Goal: Task Accomplishment & Management: Complete application form

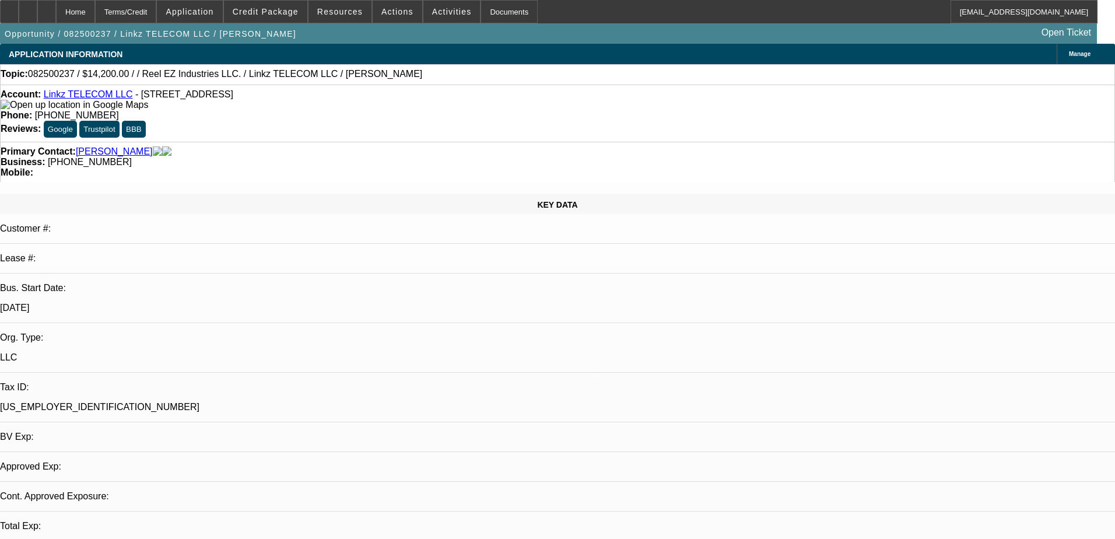
select select "0"
select select "2"
select select "0.1"
select select "4"
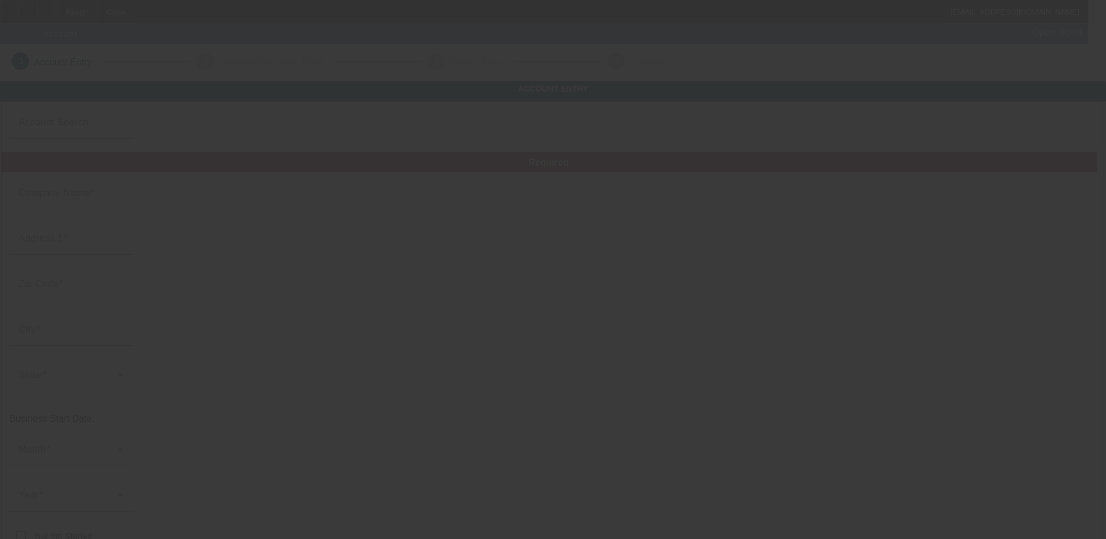
type input "SOUTHERN [US_STATE] ASPHALT LLC"
type input "[STREET_ADDRESS][PERSON_NAME]"
type input "47130"
type input "[GEOGRAPHIC_DATA]"
type input "[PHONE_NUMBER]"
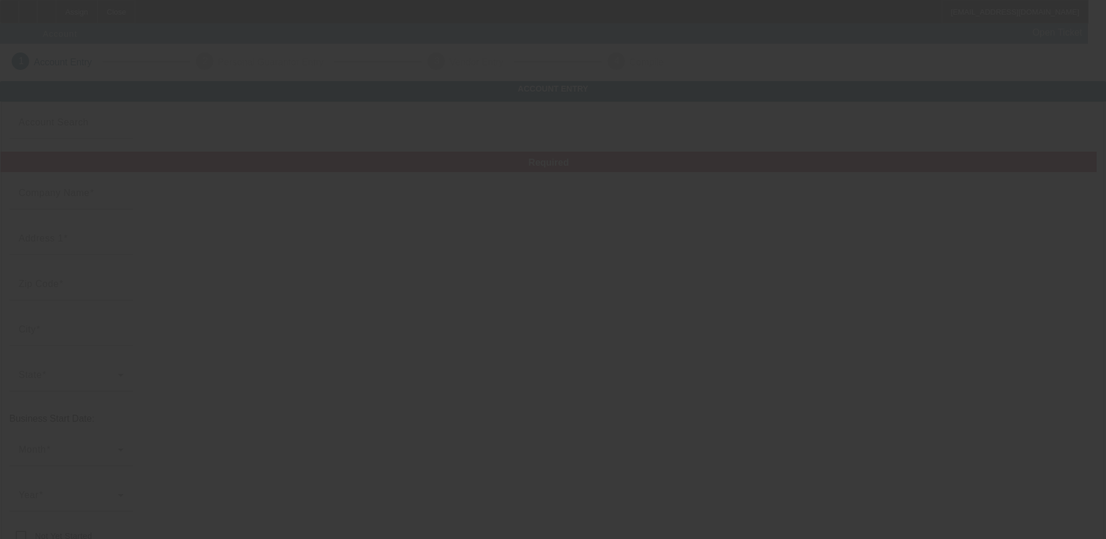
type input "00-0000000"
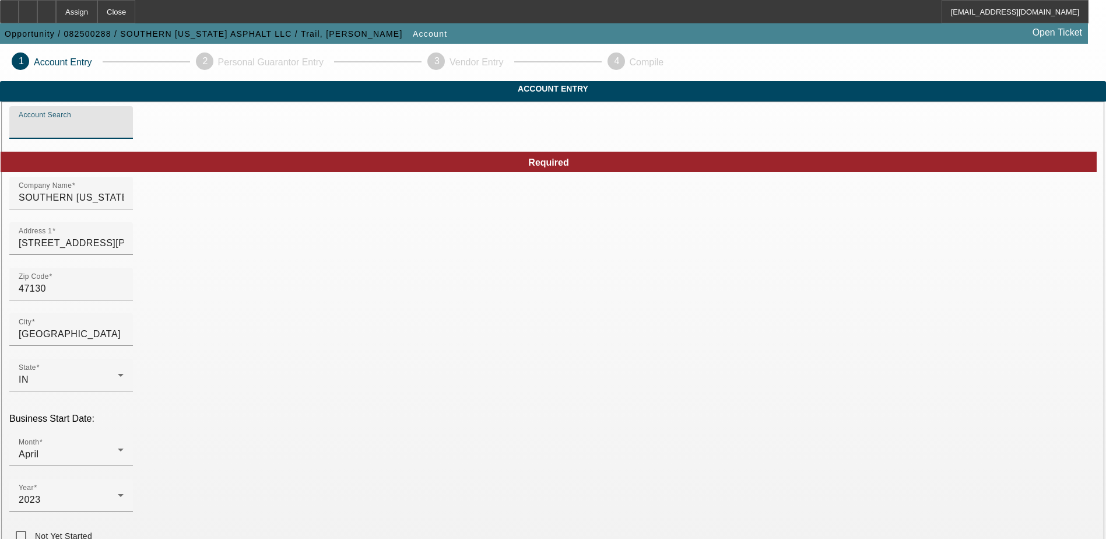
click at [124, 134] on input "Account Search" at bounding box center [71, 127] width 105 height 14
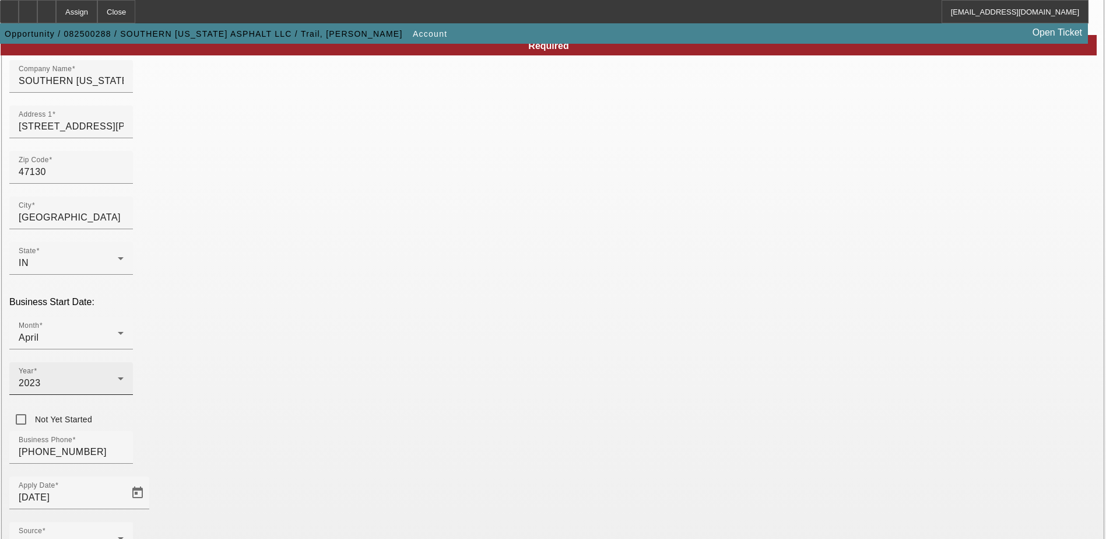
scroll to position [175, 0]
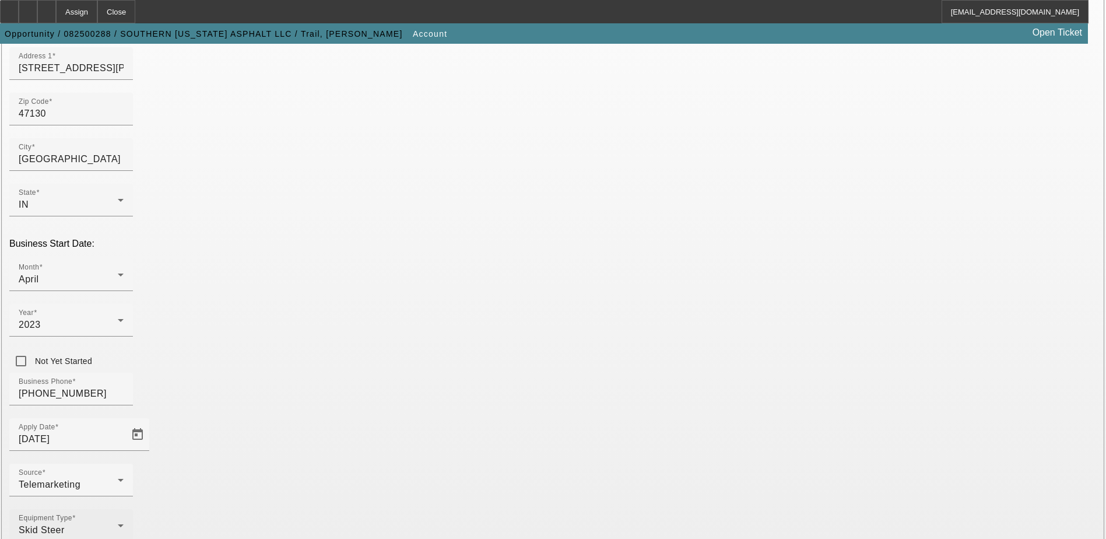
click at [128, 519] on icon at bounding box center [121, 526] width 14 height 14
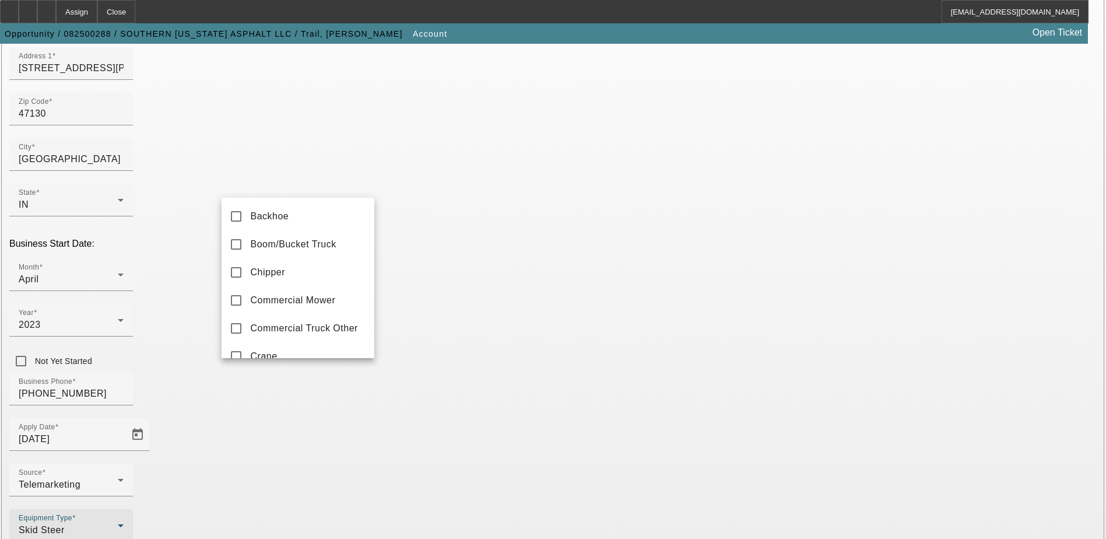
scroll to position [332, 0]
click at [425, 375] on div at bounding box center [553, 269] width 1106 height 539
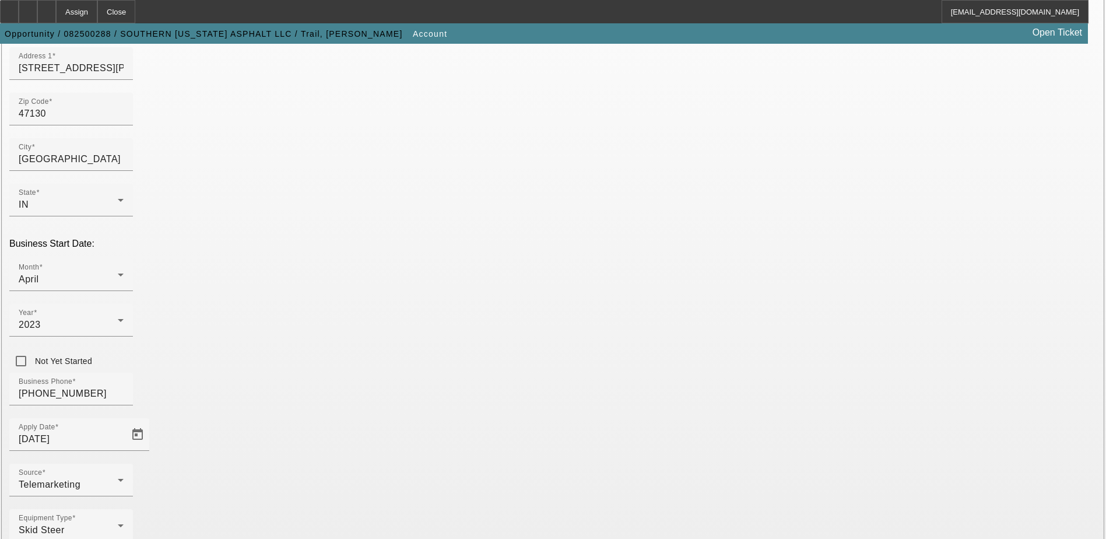
drag, startPoint x: 792, startPoint y: 334, endPoint x: 724, endPoint y: 339, distance: 68.4
type input "333490987"
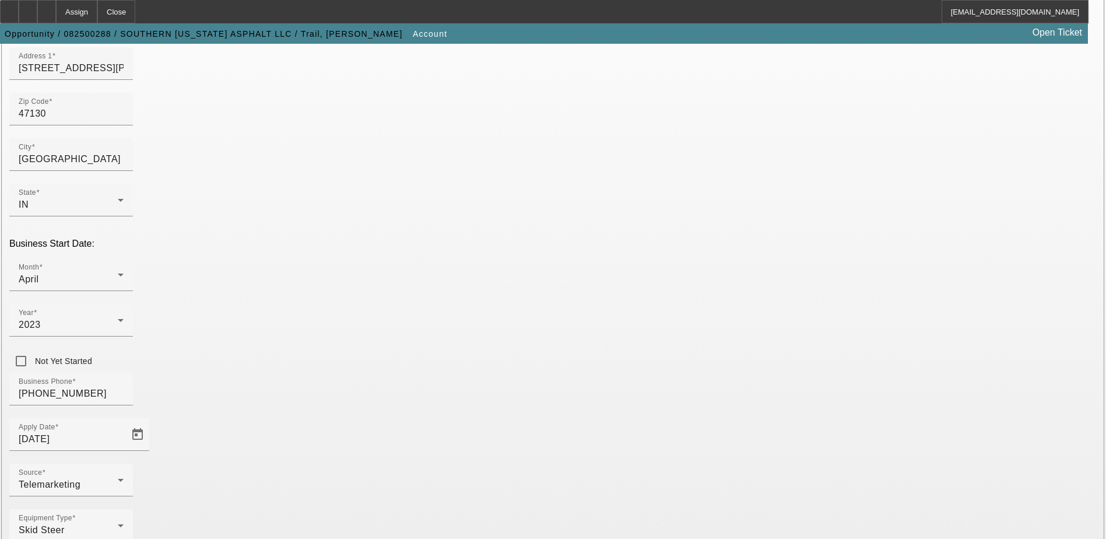
type input "nicholastrail@yahoo.com"
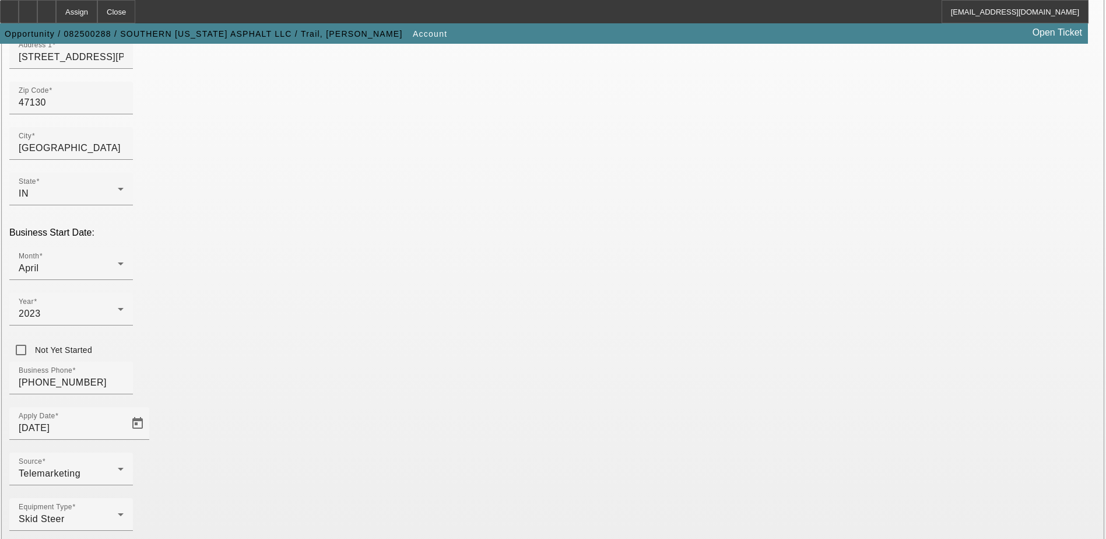
scroll to position [197, 0]
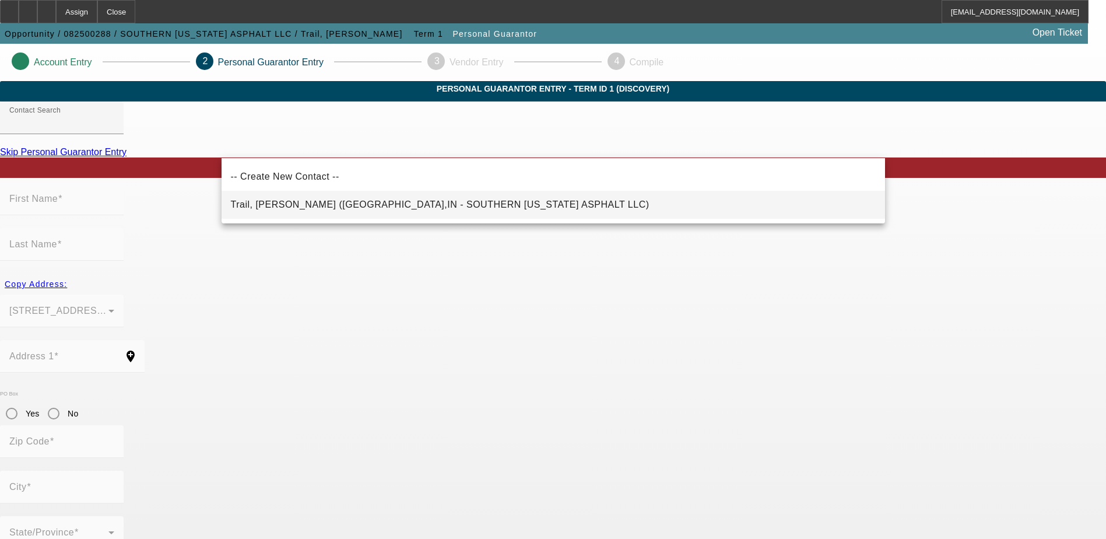
click at [319, 206] on span "Trail, Nicholas (Jeffersonville,IN - SOUTHERN INDIANA ASPHALT LLC)" at bounding box center [440, 204] width 419 height 10
type input "Trail, Nicholas (Jeffersonville,IN - SOUTHERN INDIANA ASPHALT LLC)"
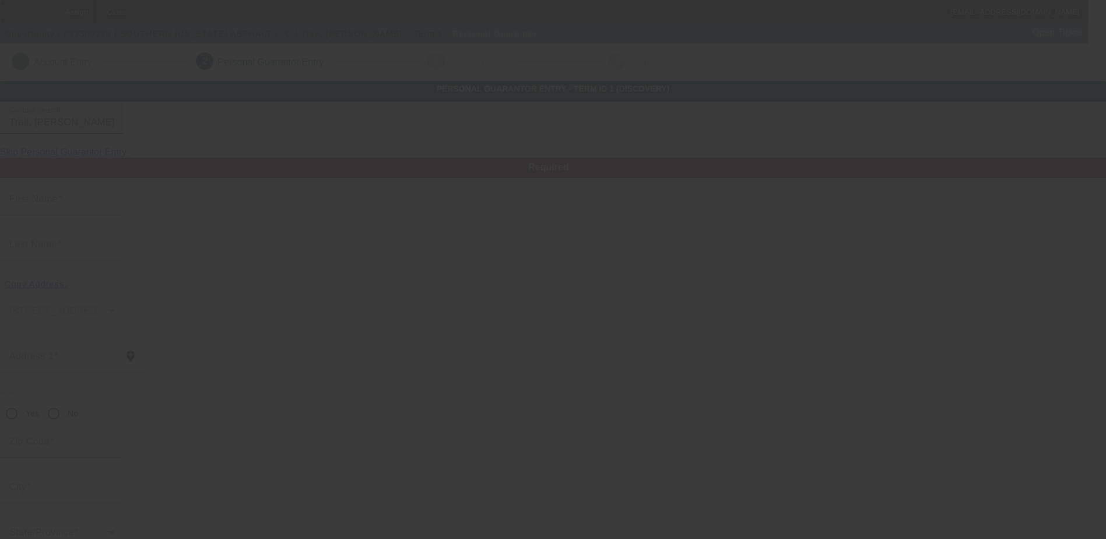
type input "Nicholas"
type input "Trail"
type input "2074 North Sarah Drive"
radio input "true"
type input "47130"
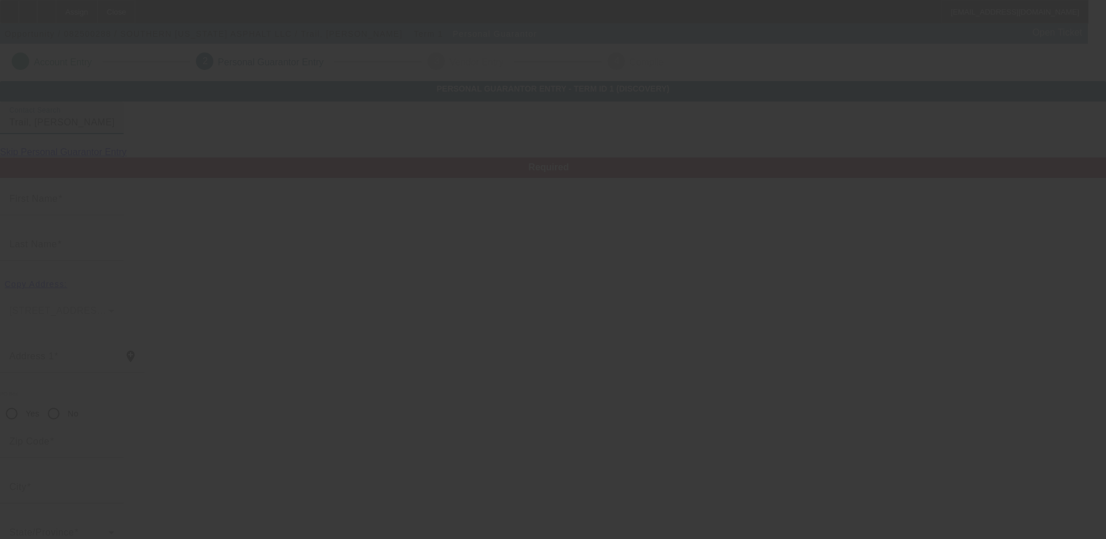
type input "Jeffersonville"
type input "[PHONE_NUMBER]"
type input "430-91-8640"
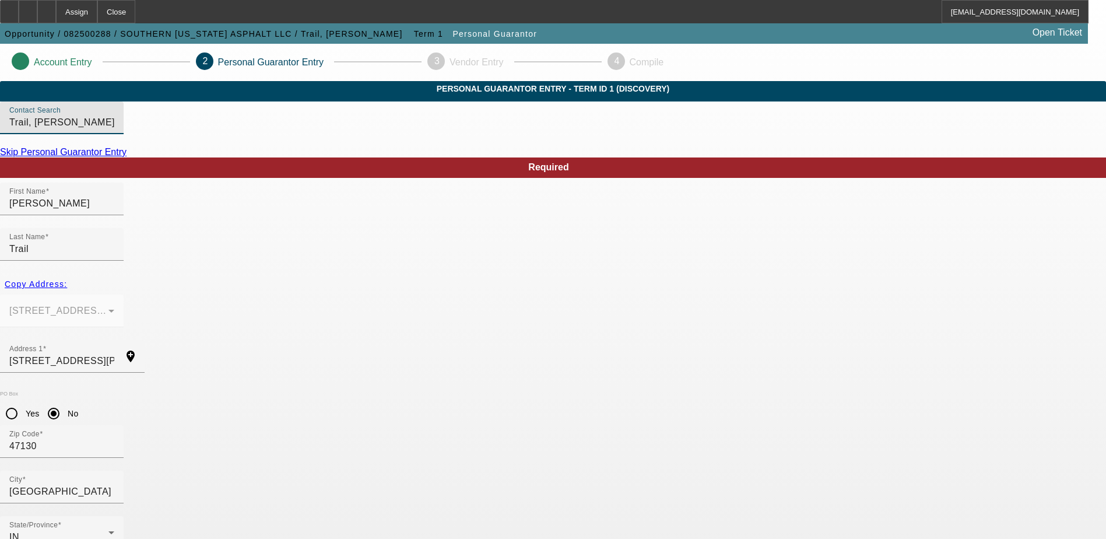
scroll to position [31, 0]
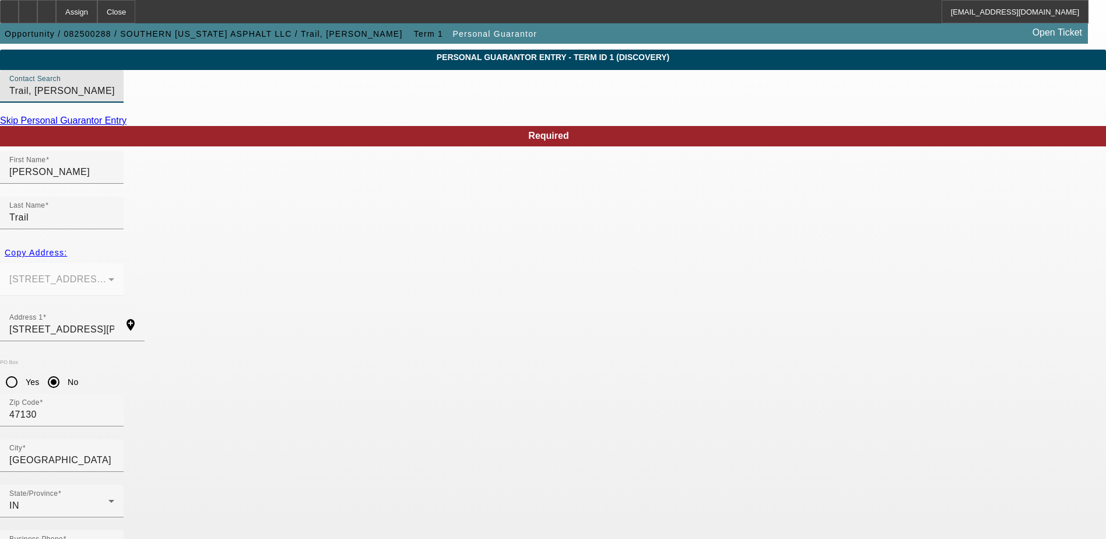
type input "nicholastrail@yahoo.com"
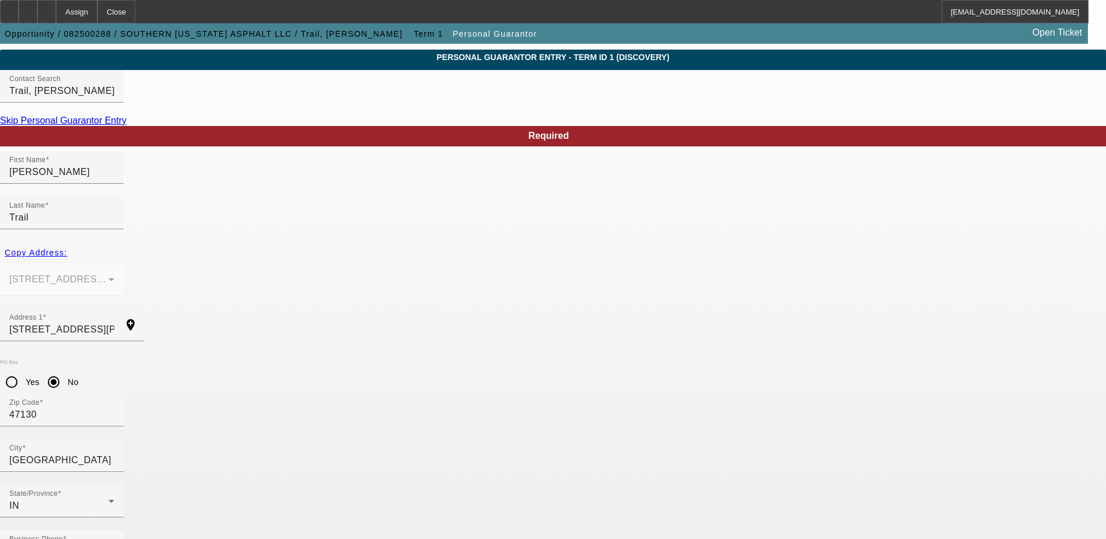
type input "100"
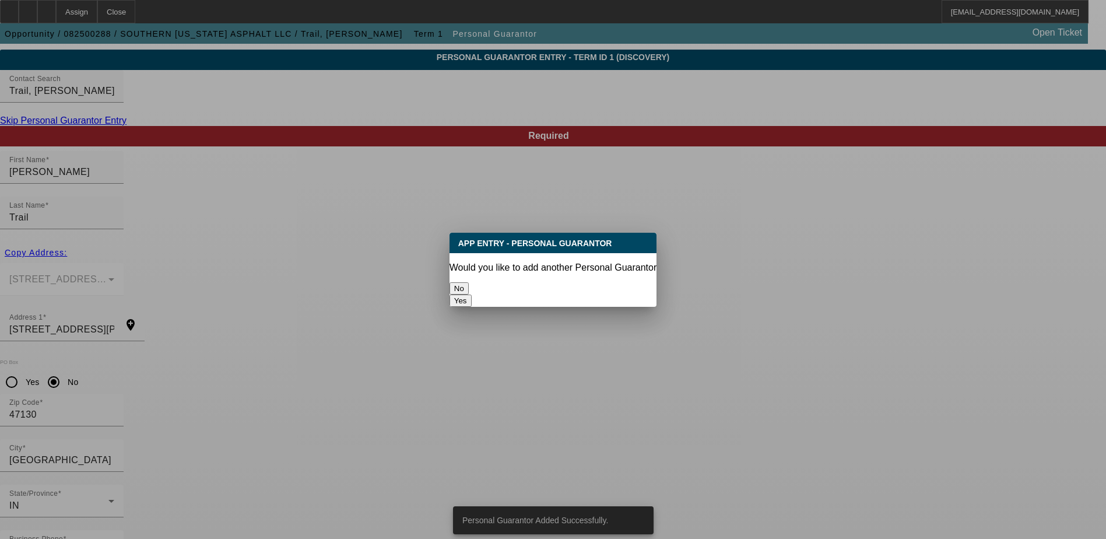
scroll to position [0, 0]
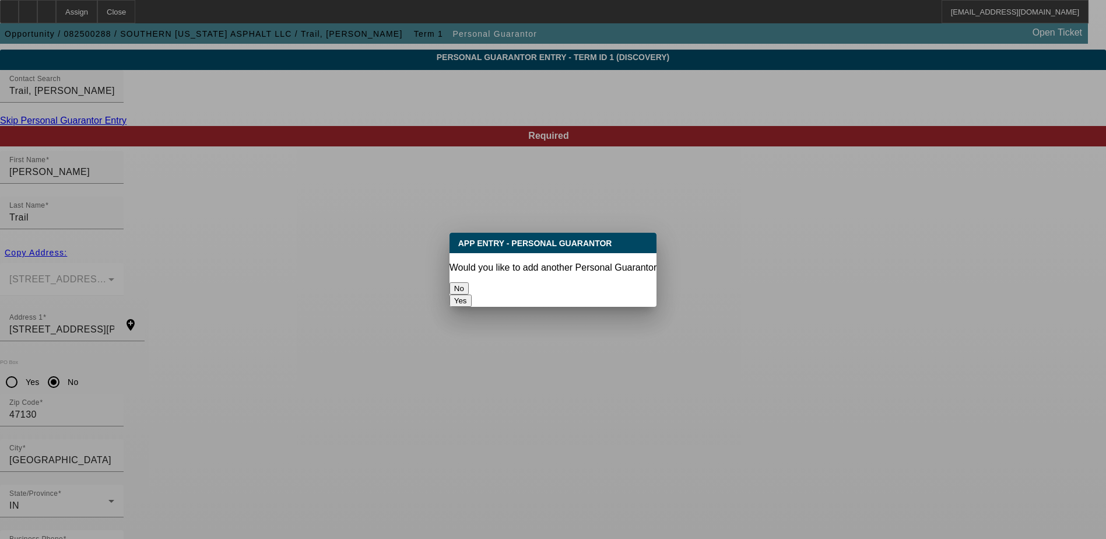
click at [469, 285] on button "No" at bounding box center [459, 288] width 19 height 12
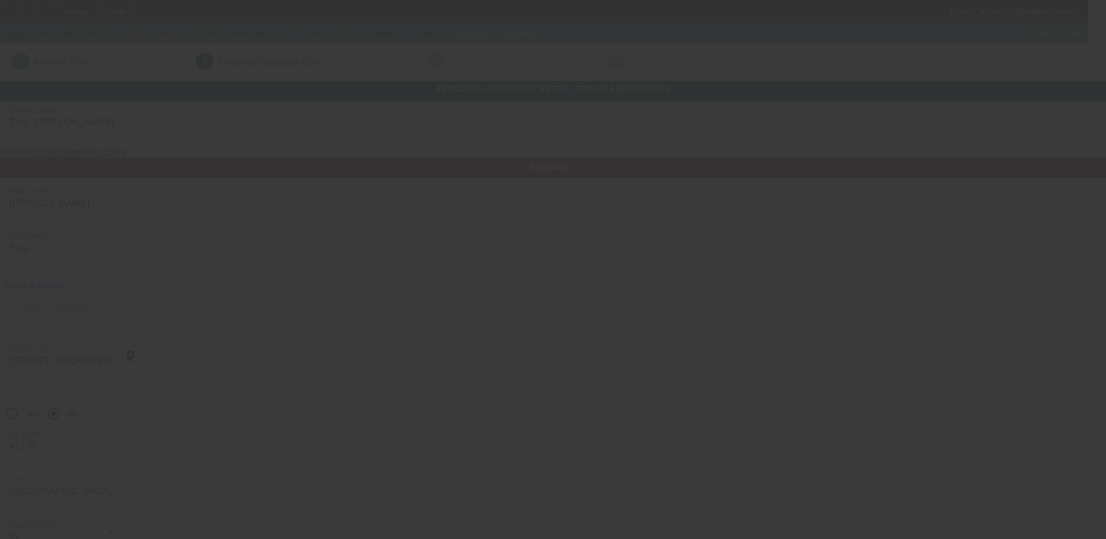
scroll to position [31, 0]
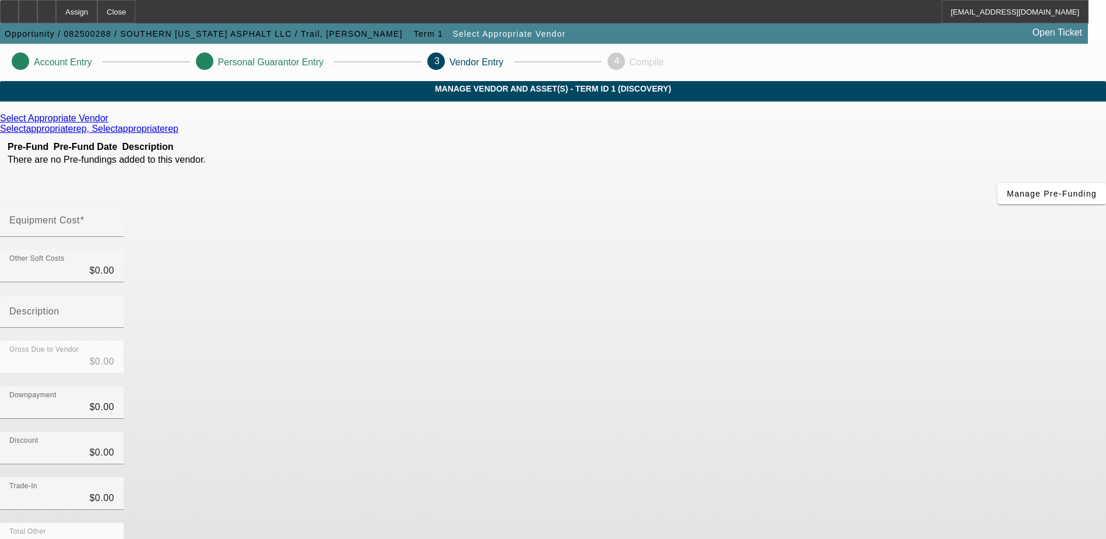
click at [111, 124] on link at bounding box center [109, 118] width 3 height 10
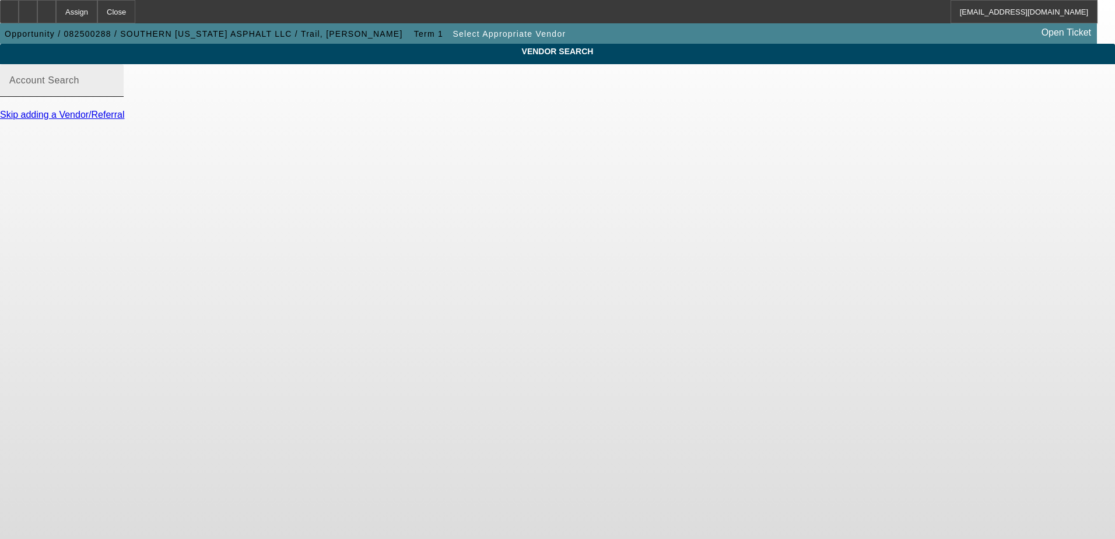
click at [79, 85] on mat-label "Account Search" at bounding box center [44, 80] width 70 height 10
click at [114, 92] on input "Account Search" at bounding box center [61, 85] width 105 height 14
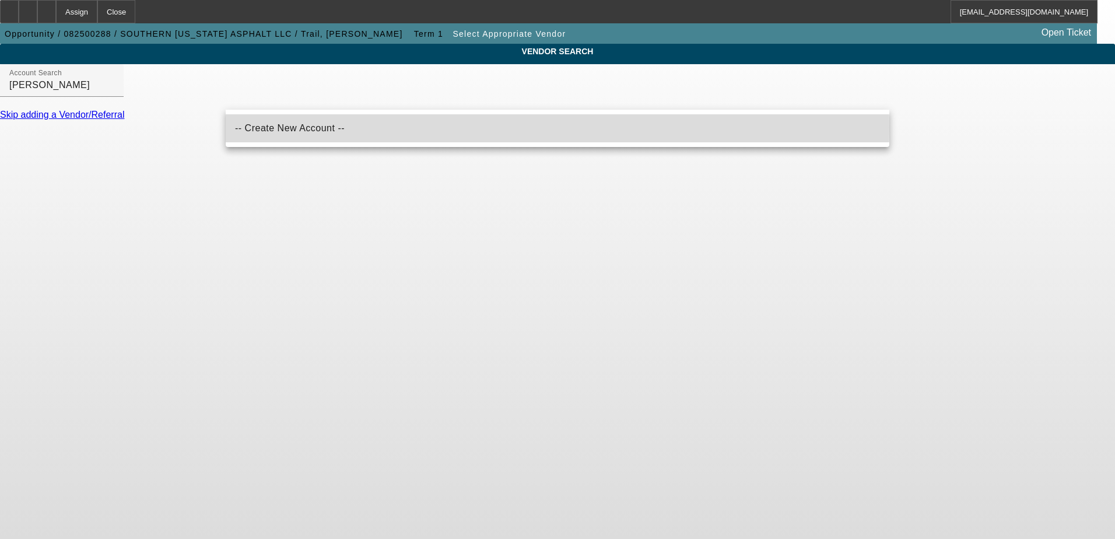
click at [294, 127] on span "-- Create New Account --" at bounding box center [290, 128] width 110 height 10
type input "-- Create New Account --"
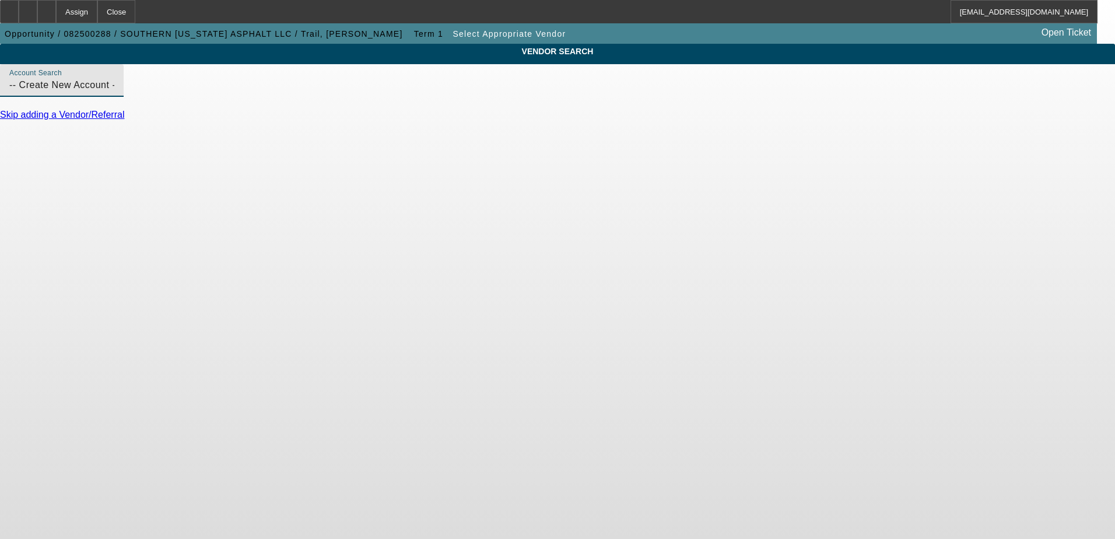
drag, startPoint x: 321, startPoint y: 98, endPoint x: 220, endPoint y: 98, distance: 100.9
click at [220, 98] on div "Account Search -- Create New Account --" at bounding box center [557, 86] width 1115 height 45
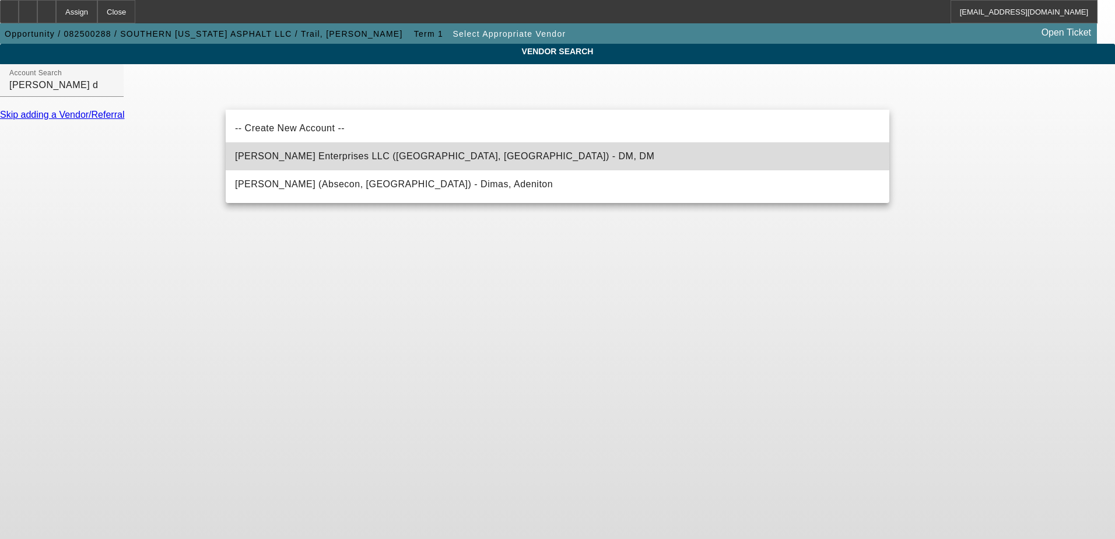
click at [306, 147] on mat-option "J. Demott Enterprises LLC (Bedford, IA) - DM, DM" at bounding box center [558, 156] width 664 height 28
type input "J. Demott Enterprises LLC (Bedford, IA) - DM, DM"
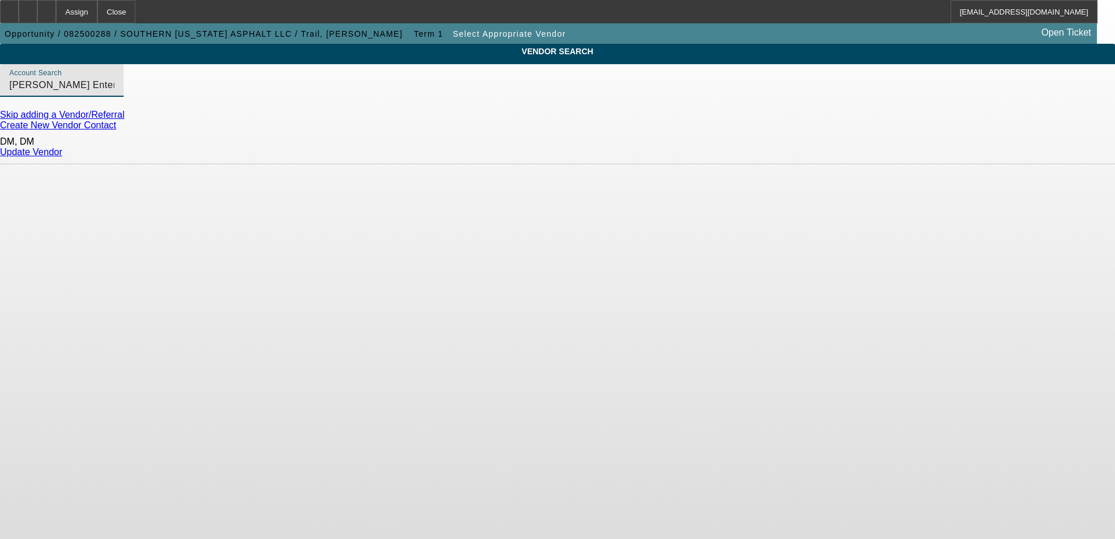
click at [62, 152] on link "Update Vendor" at bounding box center [31, 152] width 62 height 10
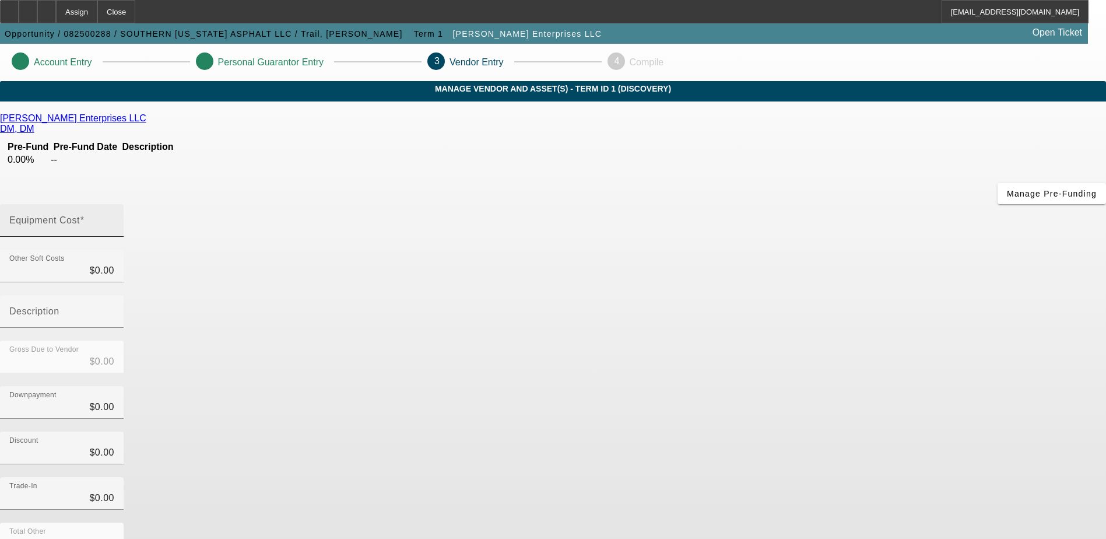
click at [80, 215] on mat-label "Equipment Cost" at bounding box center [44, 220] width 71 height 10
click at [114, 218] on input "Equipment Cost" at bounding box center [61, 225] width 105 height 14
type input "5"
type input "$5.00"
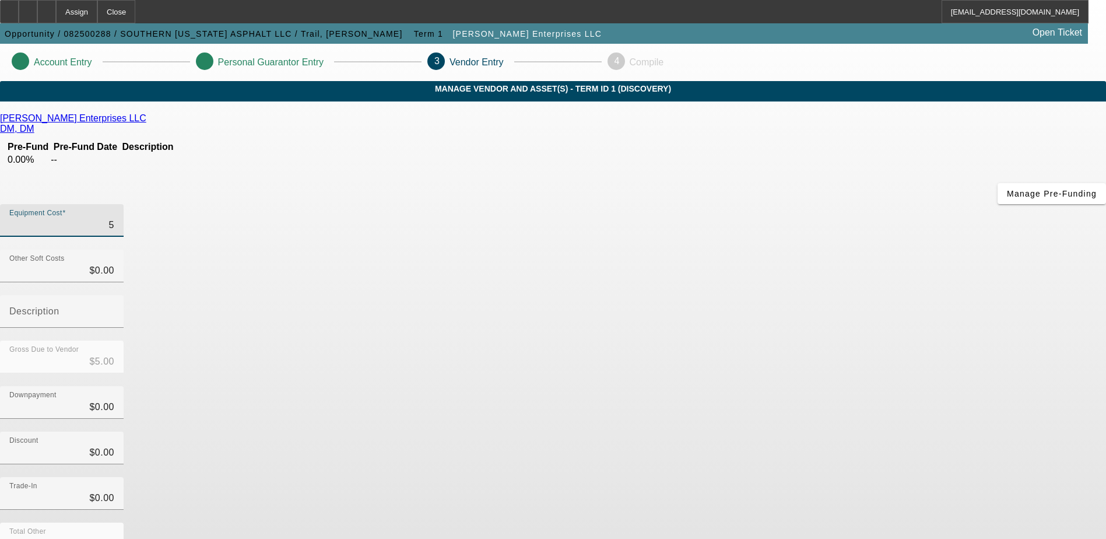
type input "50"
type input "$50.00"
type input "500"
type input "$500.00"
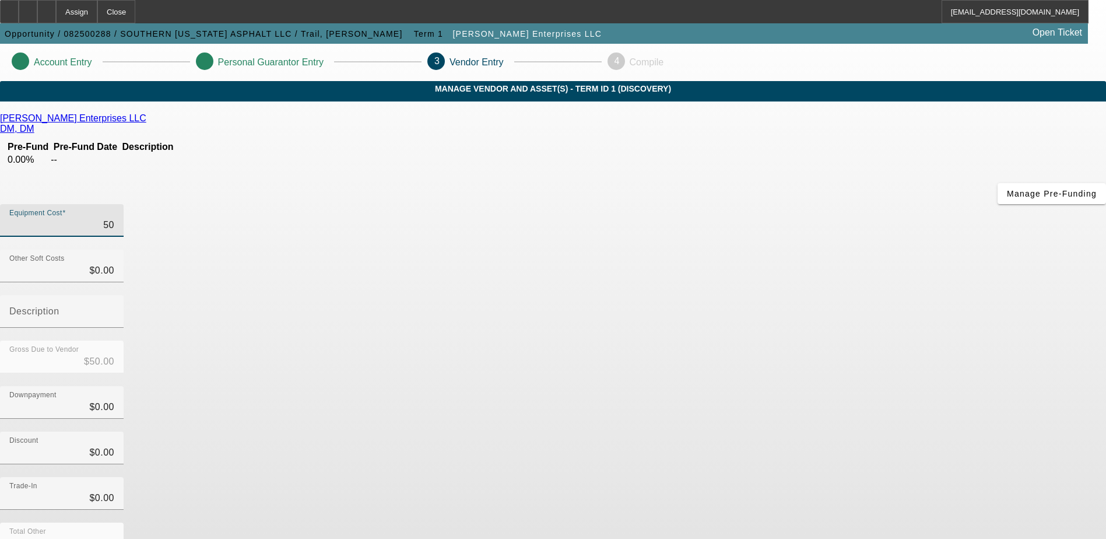
type input "$500.00"
type input "5000"
type input "$5,000.00"
type input "50000"
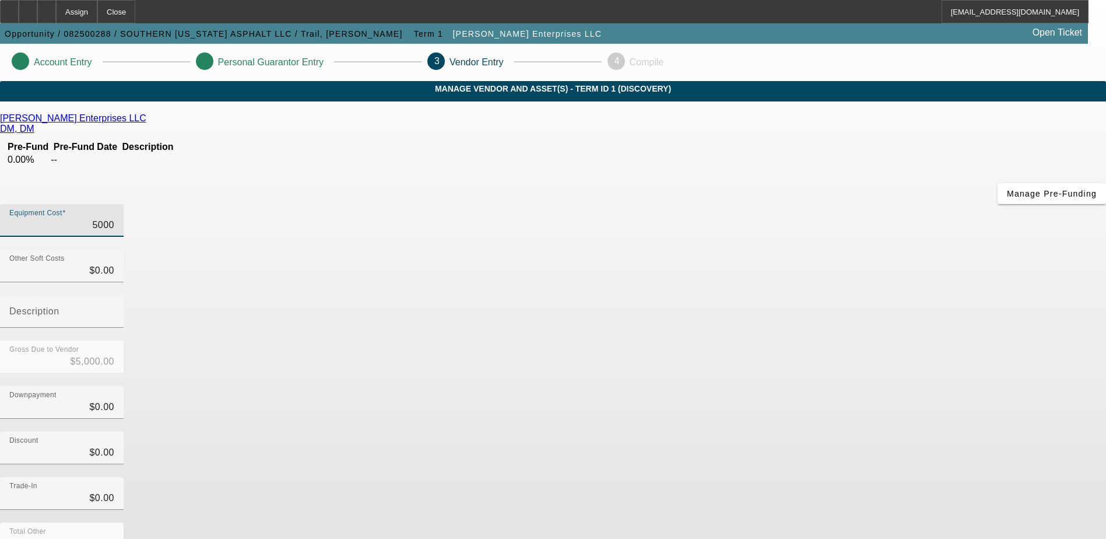
type input "$50,000.00"
click at [807, 204] on div "Equipment Cost $50,000.00" at bounding box center [553, 226] width 1106 height 45
click at [786, 432] on div "Discount $0.00" at bounding box center [553, 454] width 1106 height 45
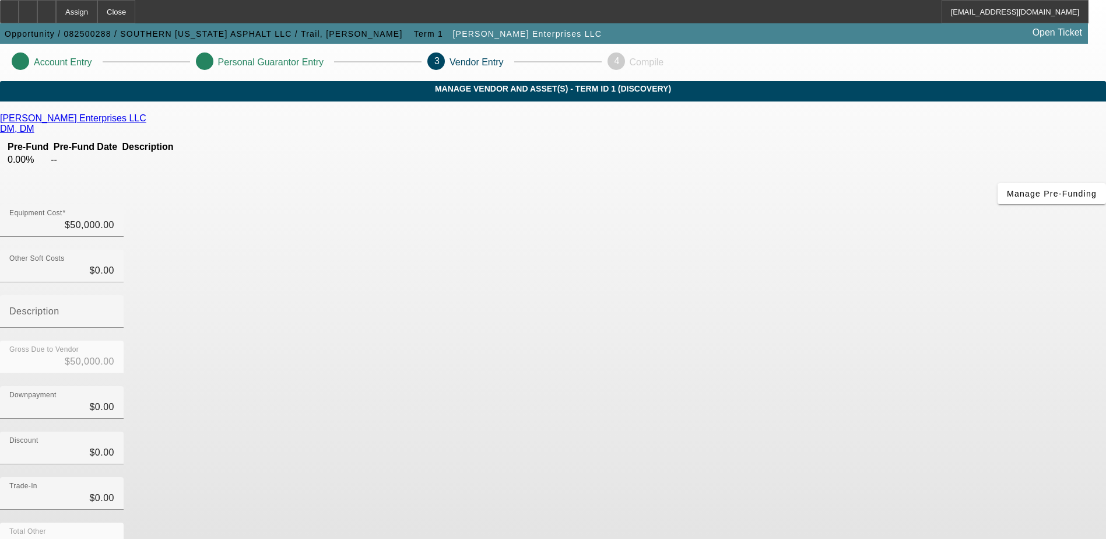
scroll to position [52, 0]
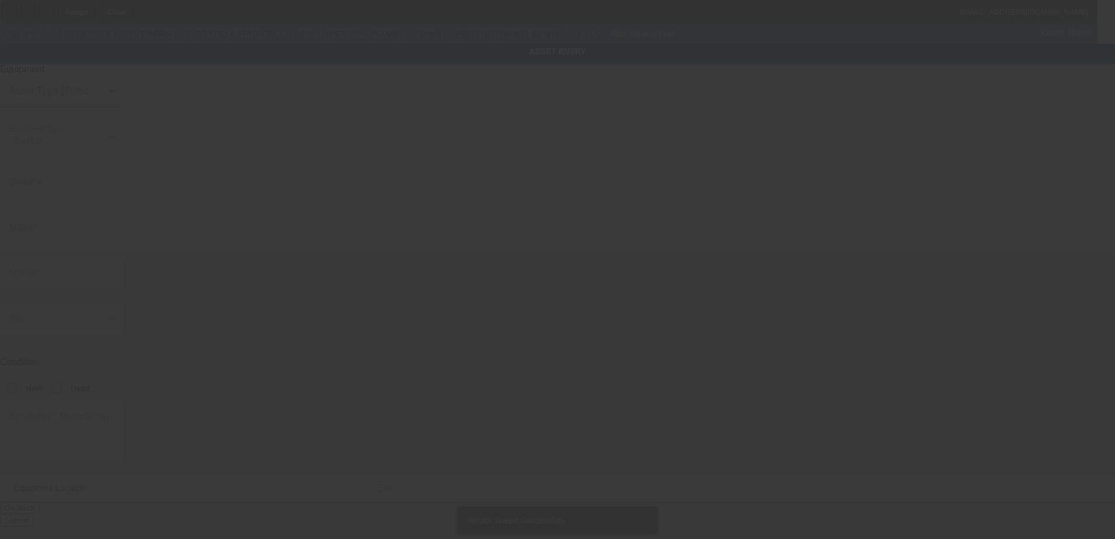
type input "2074 North Sarah Drive"
type input "Jeffersonville"
type input "47130"
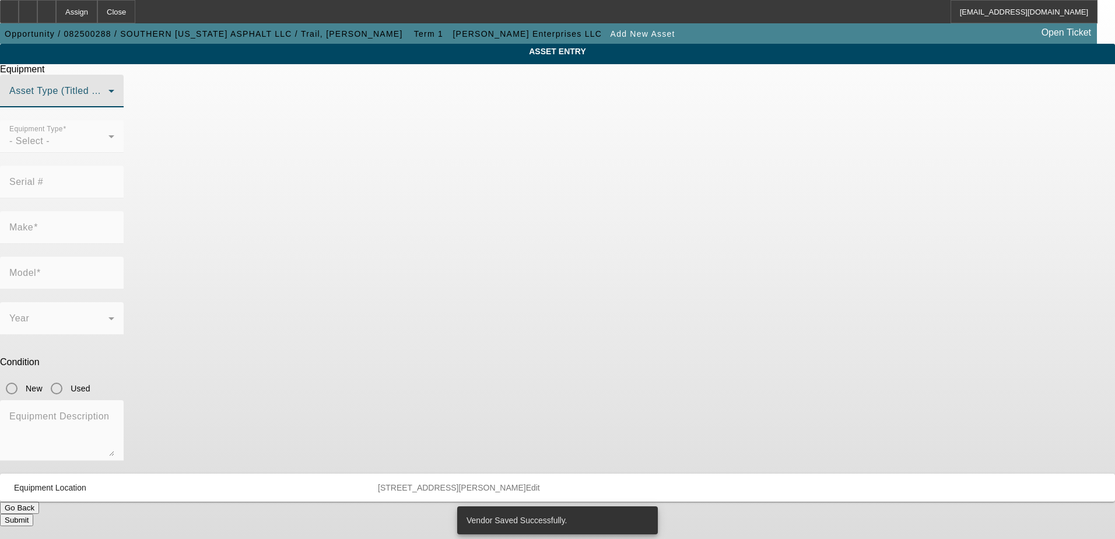
click at [108, 103] on span at bounding box center [58, 96] width 99 height 14
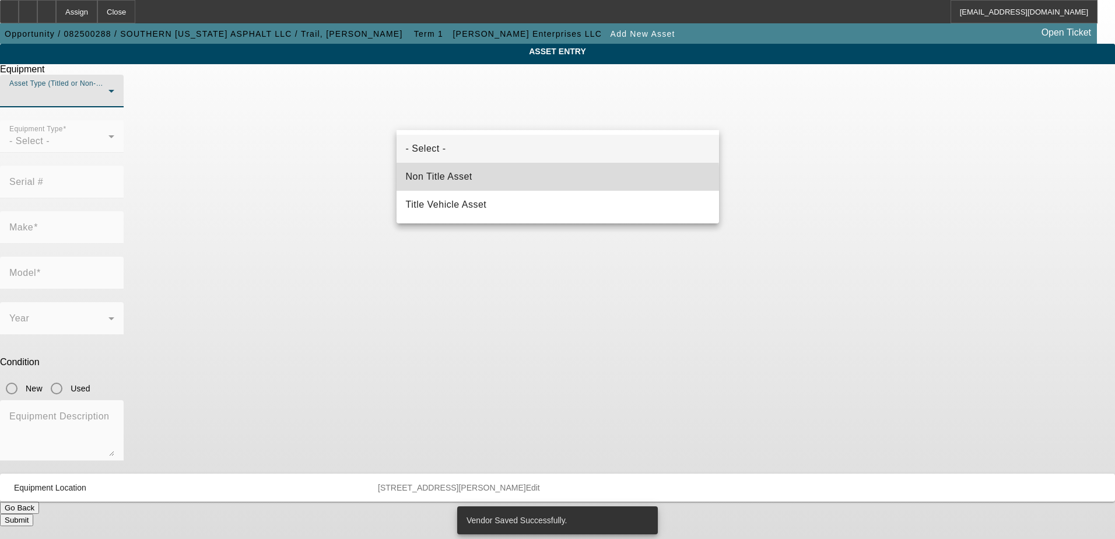
click at [479, 183] on mat-option "Non Title Asset" at bounding box center [558, 177] width 323 height 28
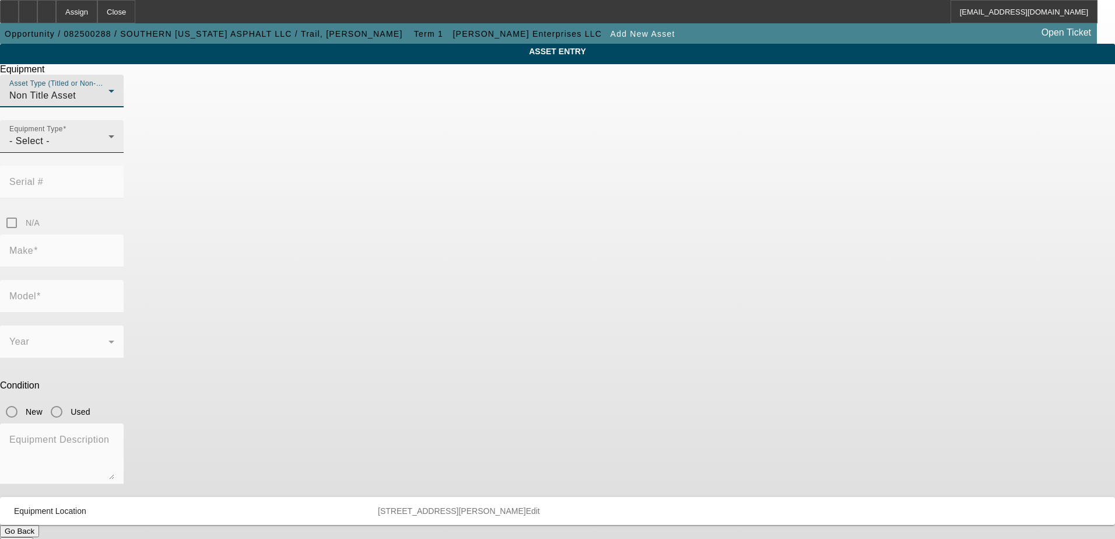
click at [108, 148] on div "- Select -" at bounding box center [58, 141] width 99 height 14
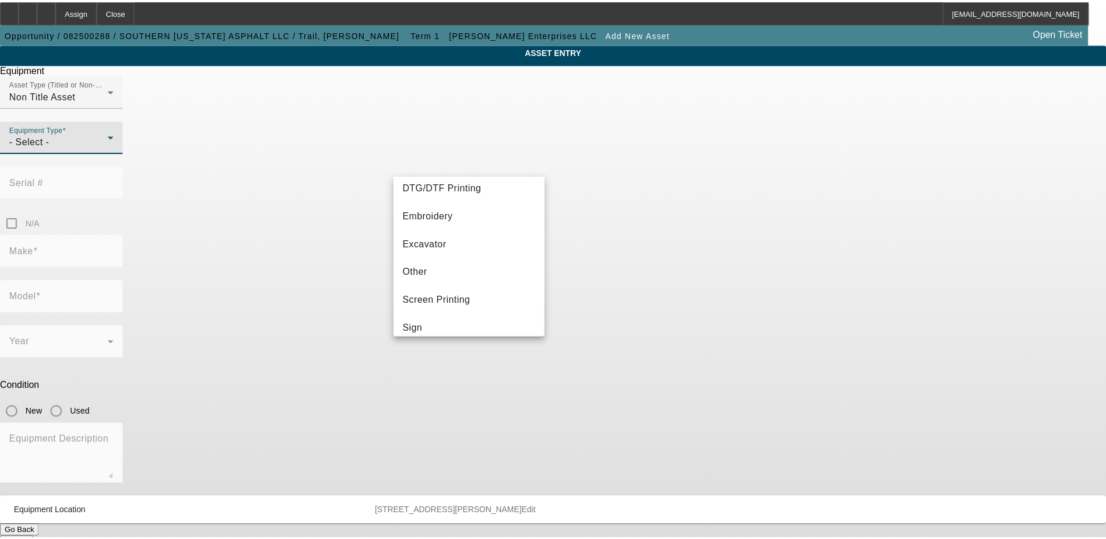
scroll to position [233, 0]
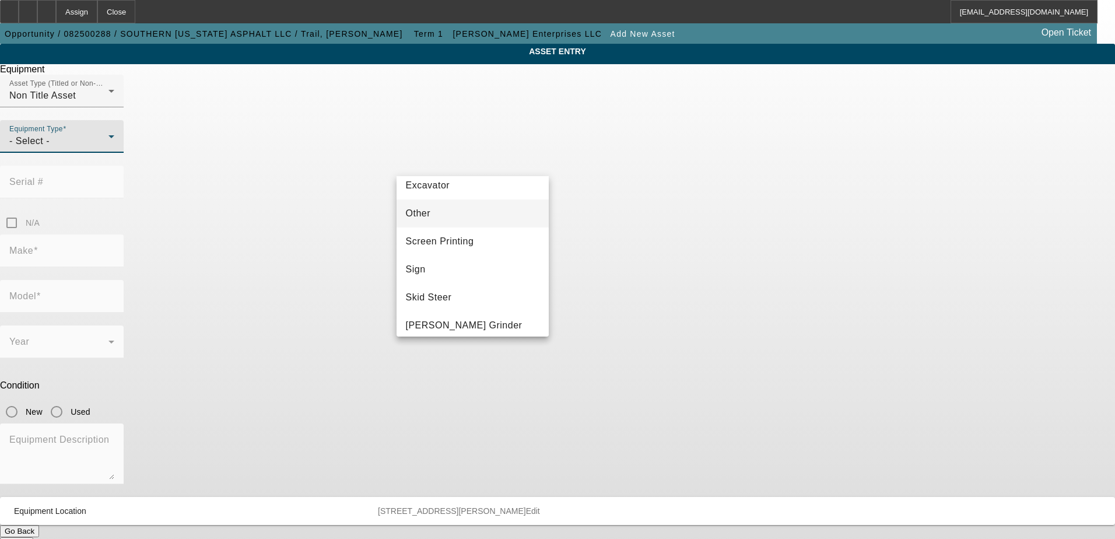
click at [432, 216] on mat-option "Other" at bounding box center [473, 213] width 153 height 28
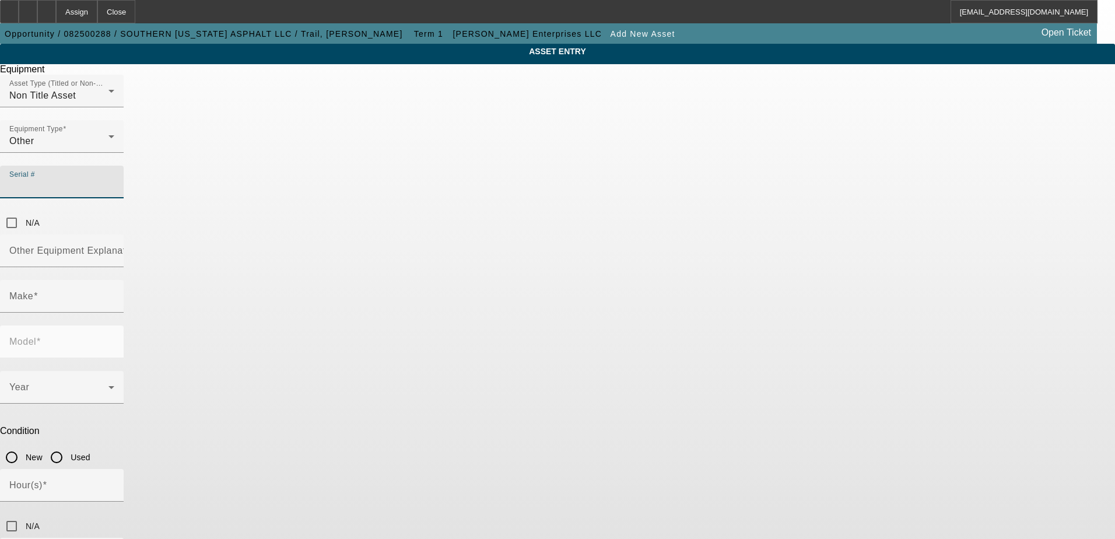
click at [114, 180] on input "Serial #" at bounding box center [61, 187] width 105 height 14
type input "1W900P65C10001032"
click at [685, 174] on div "Asset Type (Titled or Non-Titled) Non Title Asset Equipment Type Other Serial #…" at bounding box center [557, 155] width 1115 height 160
click at [114, 248] on input "Other Equipment Explanation" at bounding box center [61, 255] width 105 height 14
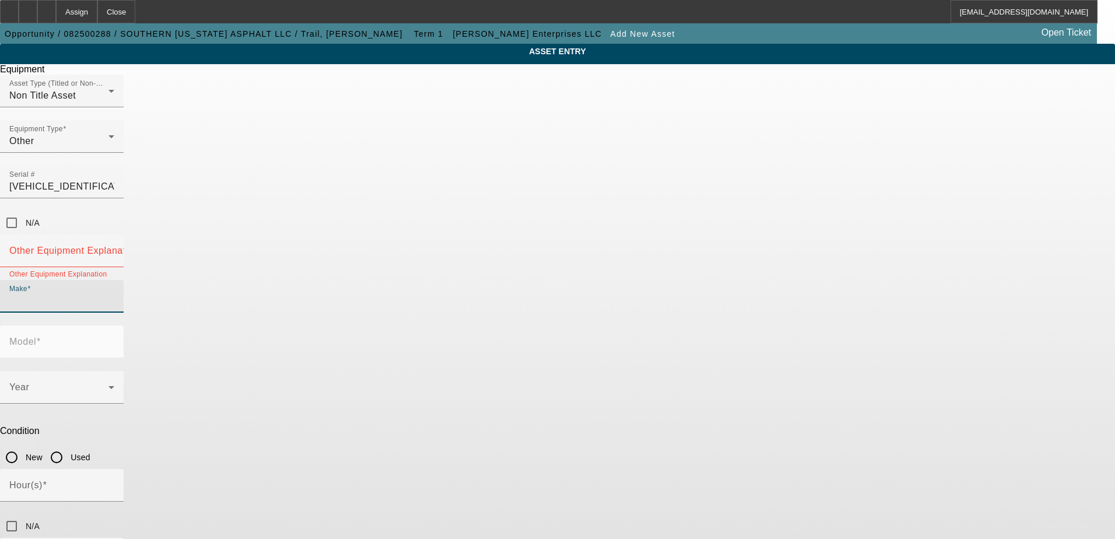
click at [114, 294] on input "Make" at bounding box center [61, 301] width 105 height 14
type input "Weiler"
click at [139, 246] on mat-label "Other Equipment Explanation" at bounding box center [74, 251] width 130 height 10
click at [114, 248] on input "Other Equipment Explanation" at bounding box center [61, 255] width 105 height 14
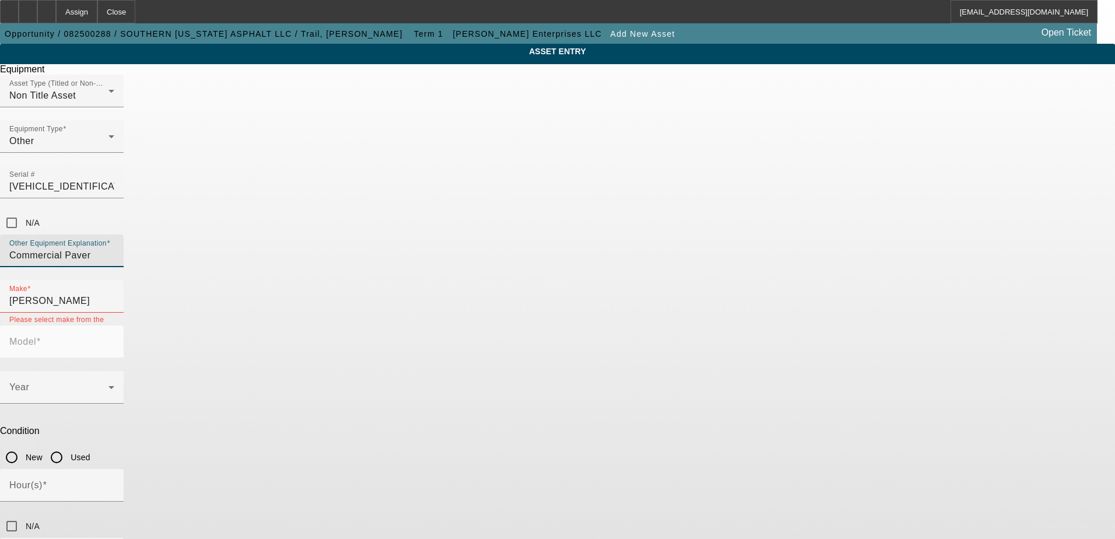
type input "Commercial Paver"
click at [114, 294] on input "Weiler" at bounding box center [61, 301] width 105 height 14
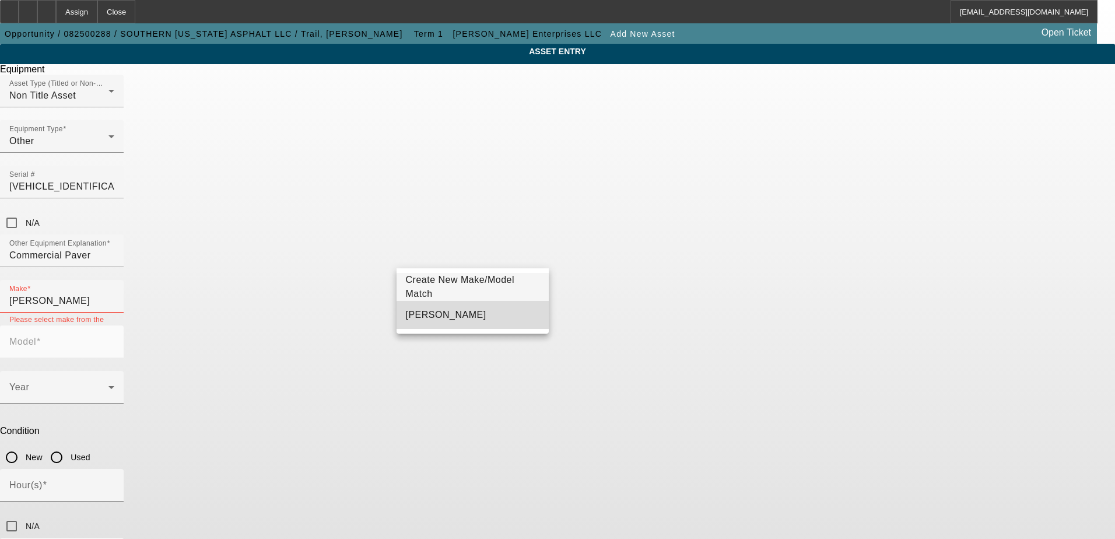
click at [415, 311] on span "Weiler" at bounding box center [446, 315] width 80 height 10
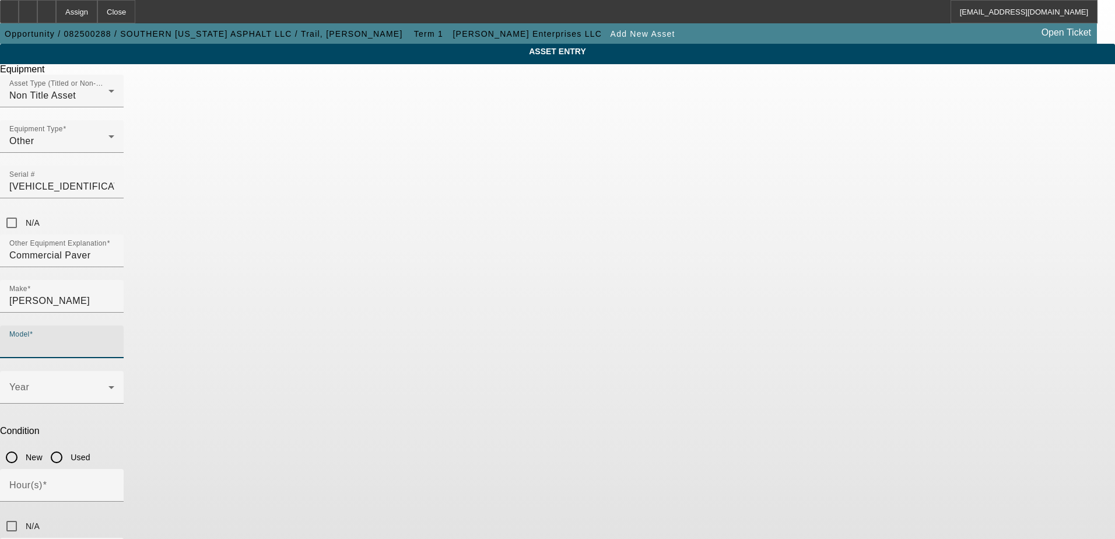
click at [114, 339] on input "Model" at bounding box center [61, 346] width 105 height 14
type input "P65"
click at [815, 223] on div "ASSET ENTRY Equipment Asset Type (Titled or Non-Titled) Non Title Asset Equipme…" at bounding box center [557, 354] width 1115 height 620
click at [68, 446] on input "Used" at bounding box center [56, 457] width 23 height 23
radio input "true"
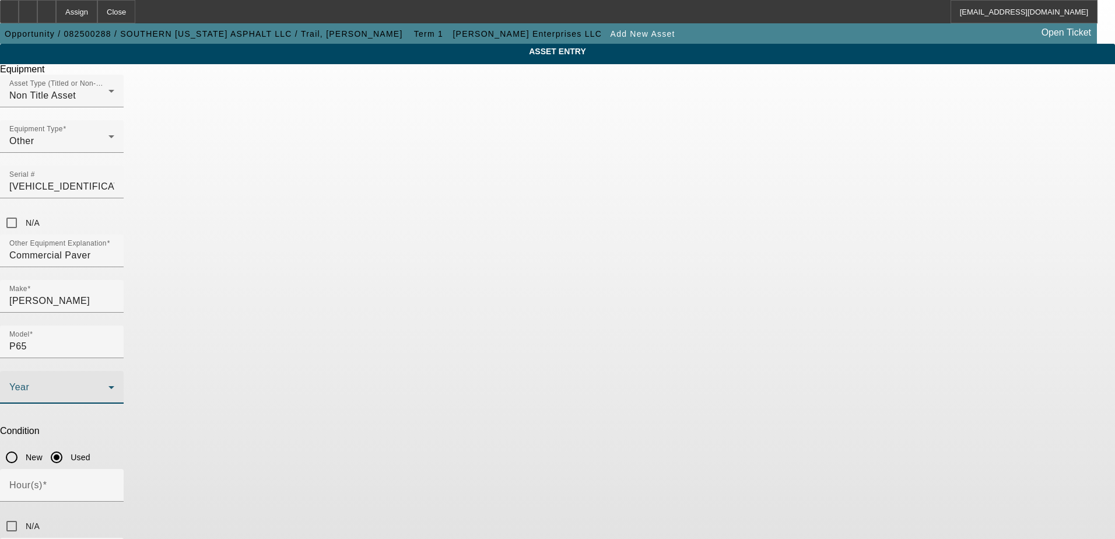
click at [108, 385] on span at bounding box center [58, 392] width 99 height 14
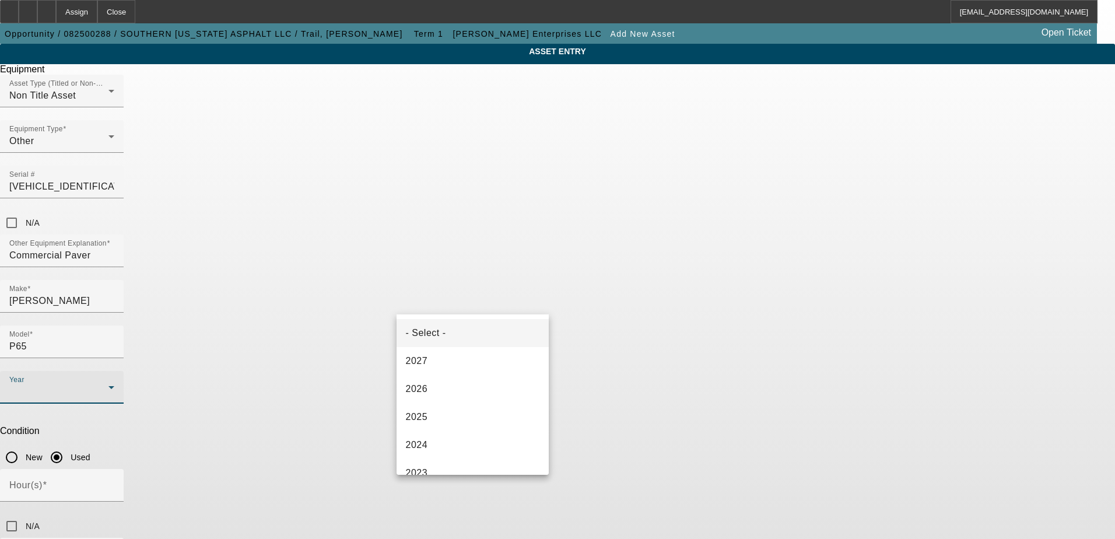
click at [677, 320] on div at bounding box center [557, 269] width 1115 height 539
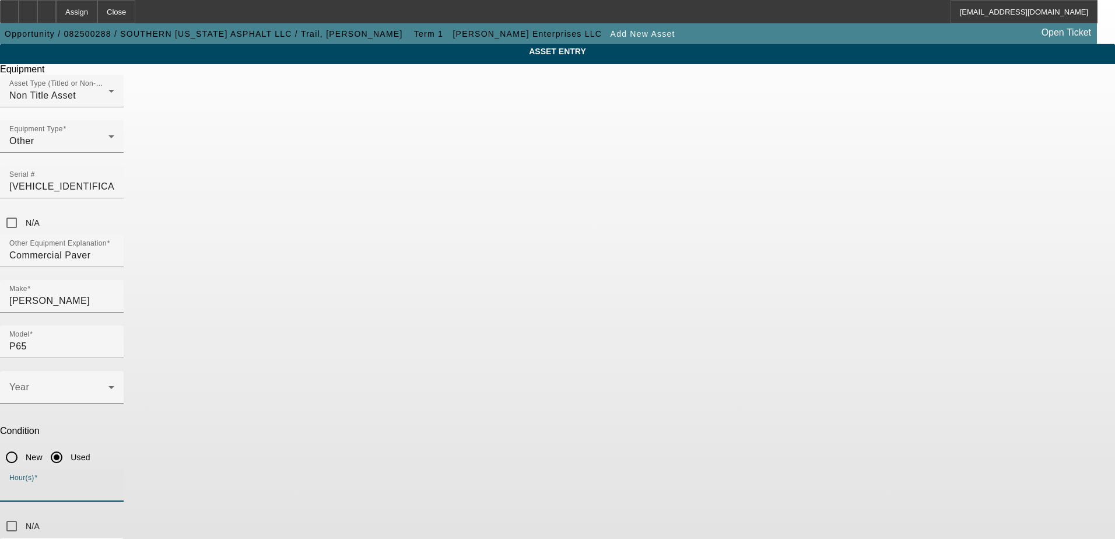
click at [114, 483] on input "Hour(s)" at bounding box center [61, 490] width 105 height 14
type input "1147"
click at [777, 313] on div "ASSET ENTRY Equipment Asset Type (Titled or Non-Titled) Non Title Asset Equipme…" at bounding box center [557, 354] width 1115 height 620
click at [825, 305] on div "ASSET ENTRY Equipment Asset Type (Titled or Non-Titled) Non Title Asset Equipme…" at bounding box center [557, 354] width 1115 height 620
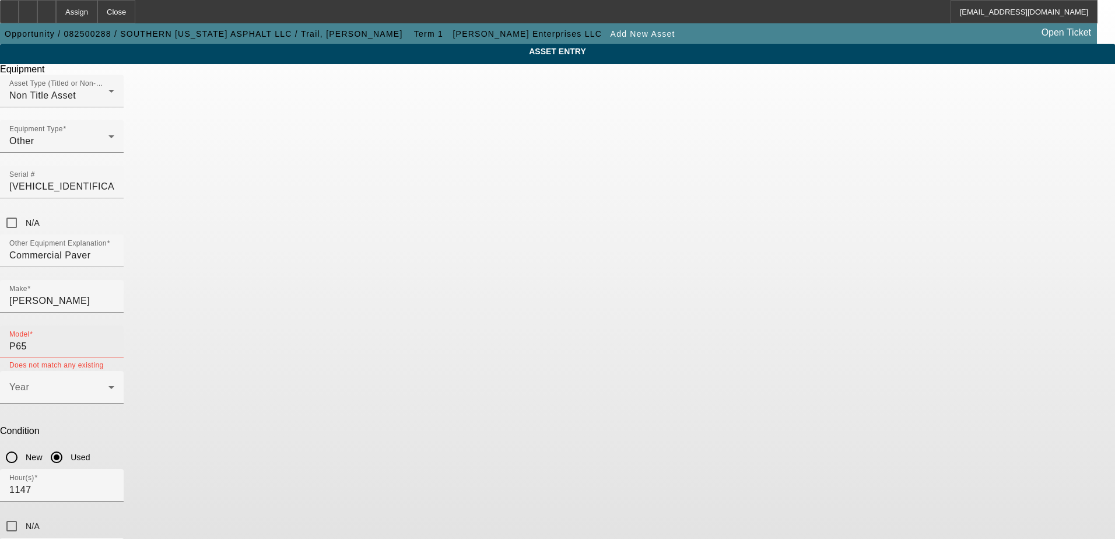
click at [114, 339] on input "P65" at bounding box center [61, 346] width 105 height 14
click at [605, 289] on span "Create New Make/Model Match" at bounding box center [630, 287] width 109 height 24
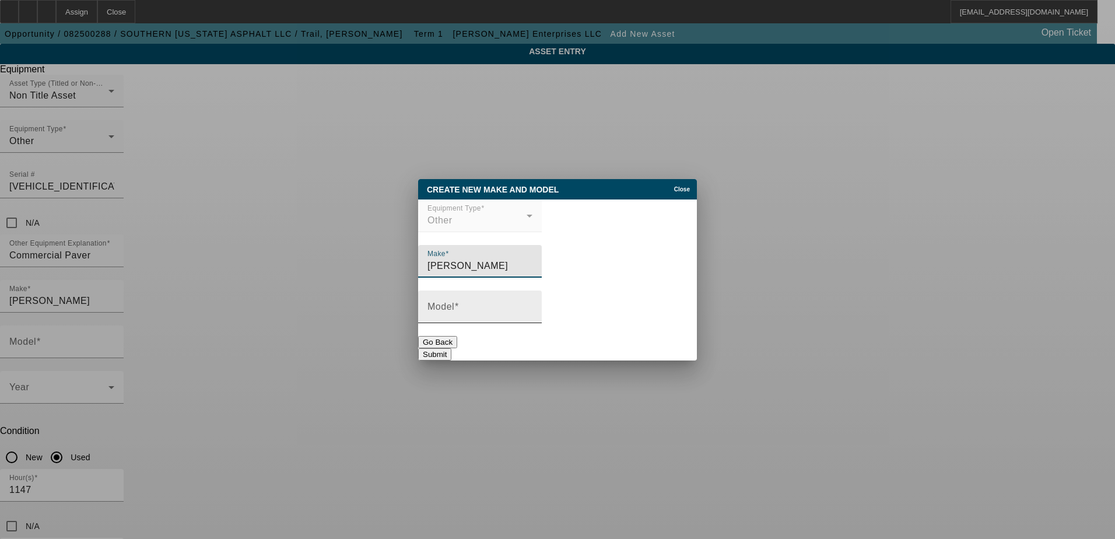
click at [502, 312] on input "Model" at bounding box center [480, 311] width 105 height 14
type input "P65"
click at [451, 348] on button "Submit" at bounding box center [434, 354] width 33 height 12
type input "P65"
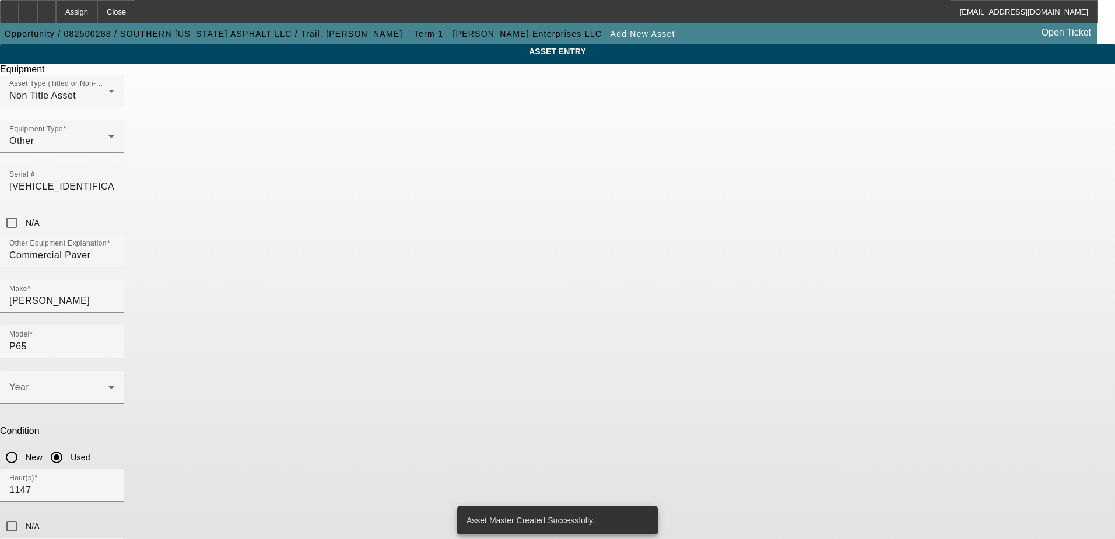
click at [763, 486] on div "ASSET ENTRY Equipment Asset Type (Titled or Non-Titled) Non Title Asset Equipme…" at bounding box center [557, 354] width 1115 height 620
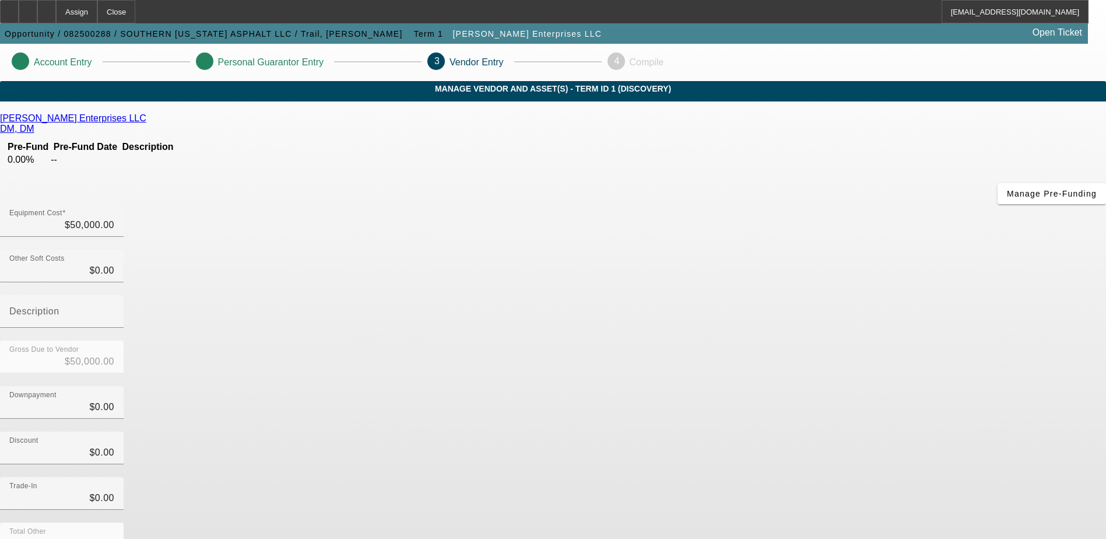
click at [771, 386] on div "Downpayment $0.00" at bounding box center [553, 408] width 1106 height 45
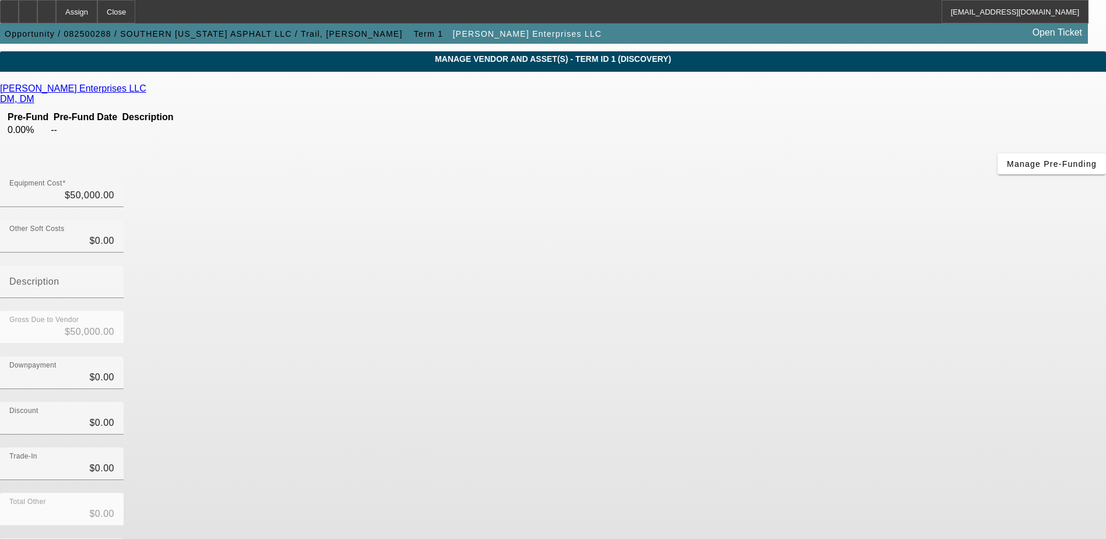
scroll to position [57, 0]
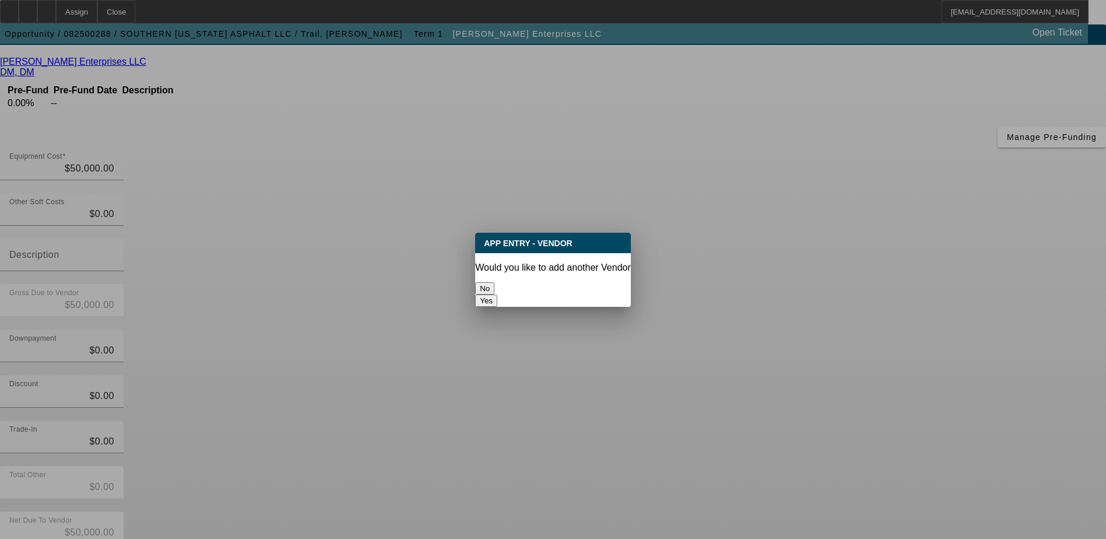
click at [495, 282] on button "No" at bounding box center [484, 288] width 19 height 12
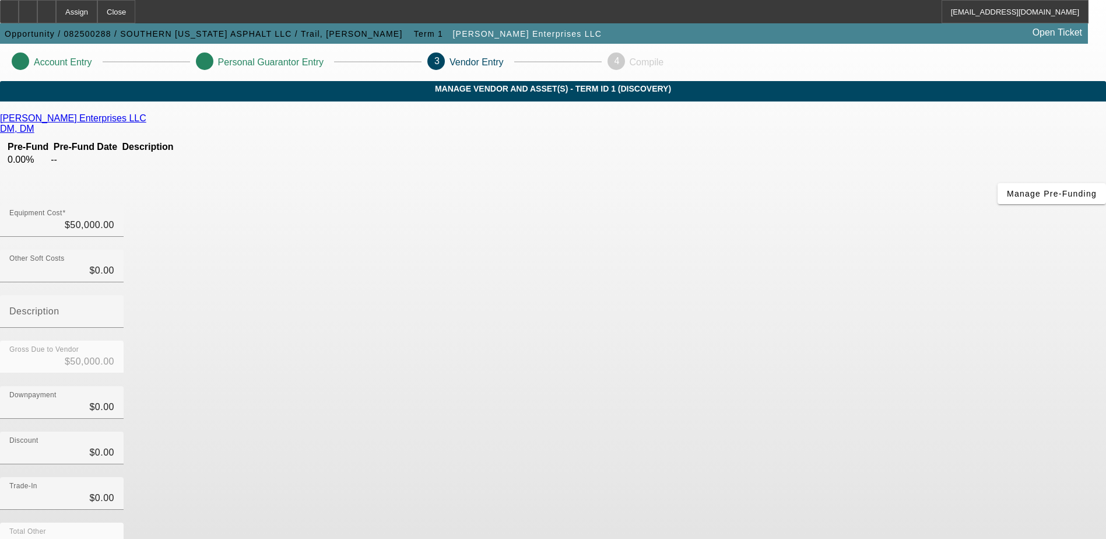
scroll to position [57, 0]
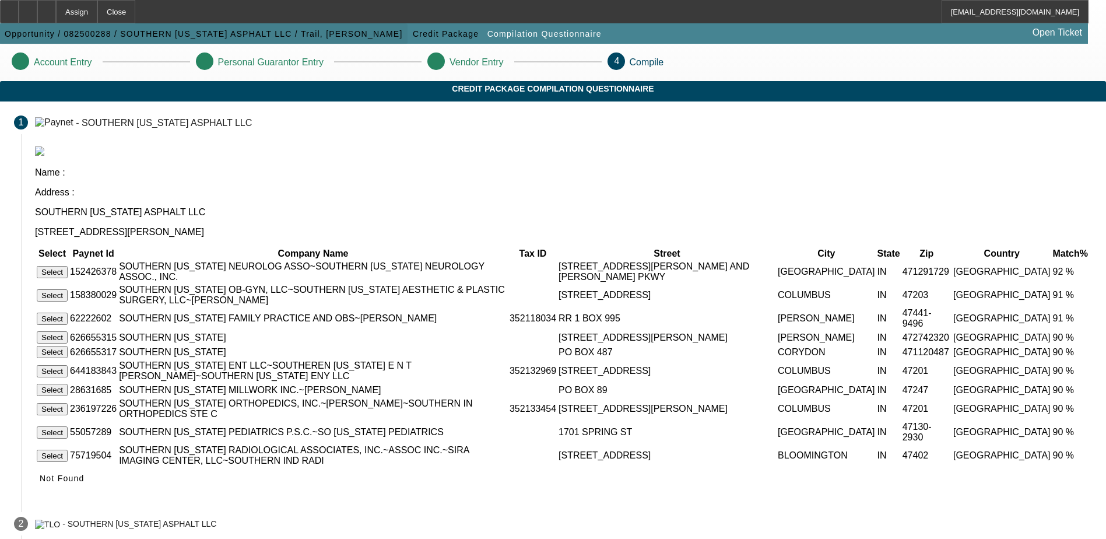
click at [152, 31] on span "Opportunity / 082500288 / SOUTHERN [US_STATE] ASPHALT LLC / Trail, [PERSON_NAME]" at bounding box center [204, 33] width 398 height 9
click at [29, 61] on div at bounding box center [20, 60] width 17 height 17
click at [85, 475] on span "Not Found" at bounding box center [62, 478] width 45 height 9
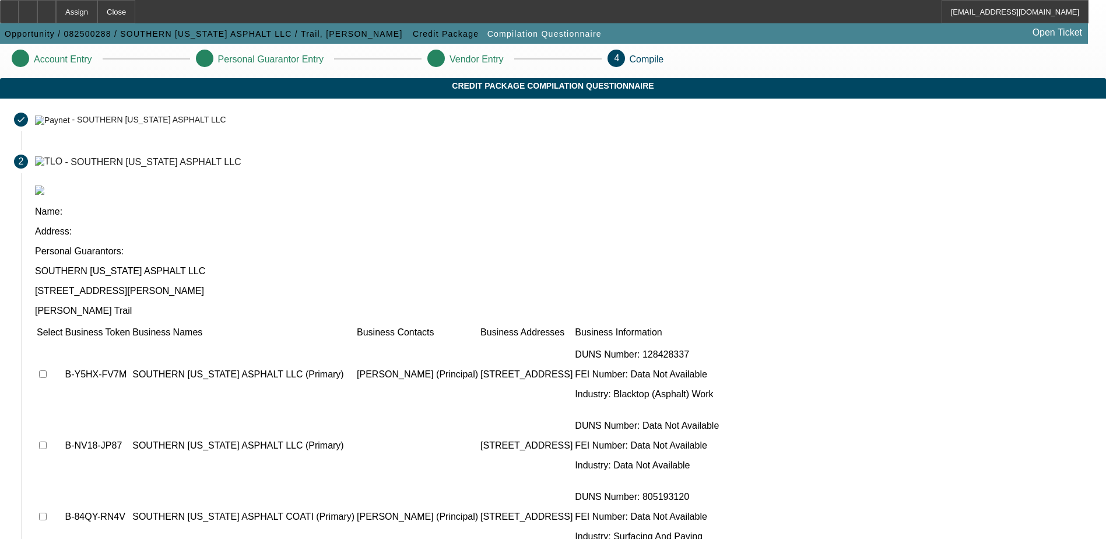
click at [47, 370] on input "checkbox" at bounding box center [43, 374] width 8 height 8
checkbox input "true"
click at [47, 442] on input "checkbox" at bounding box center [43, 446] width 8 height 8
checkbox input "true"
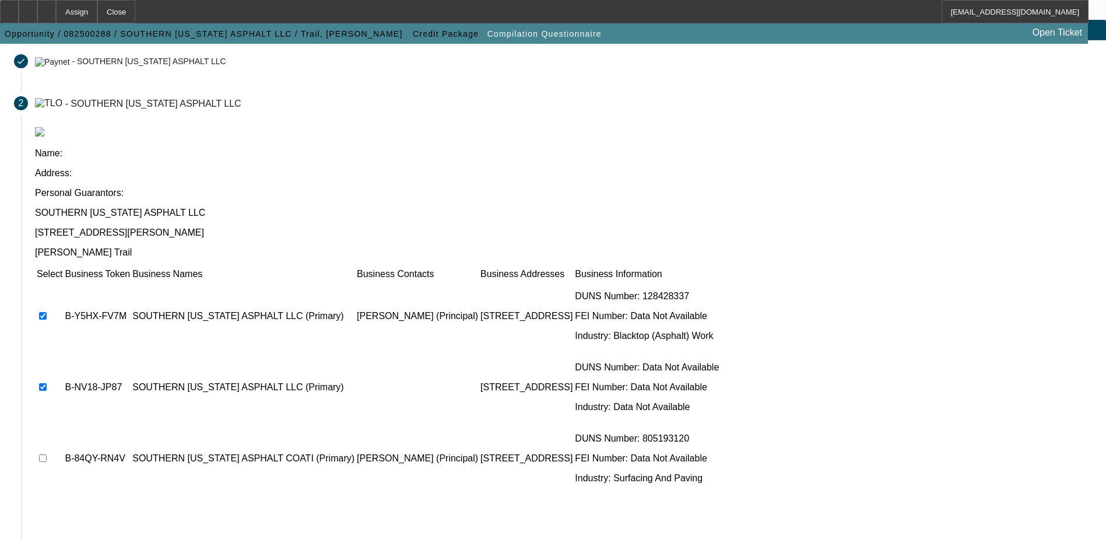
scroll to position [148, 0]
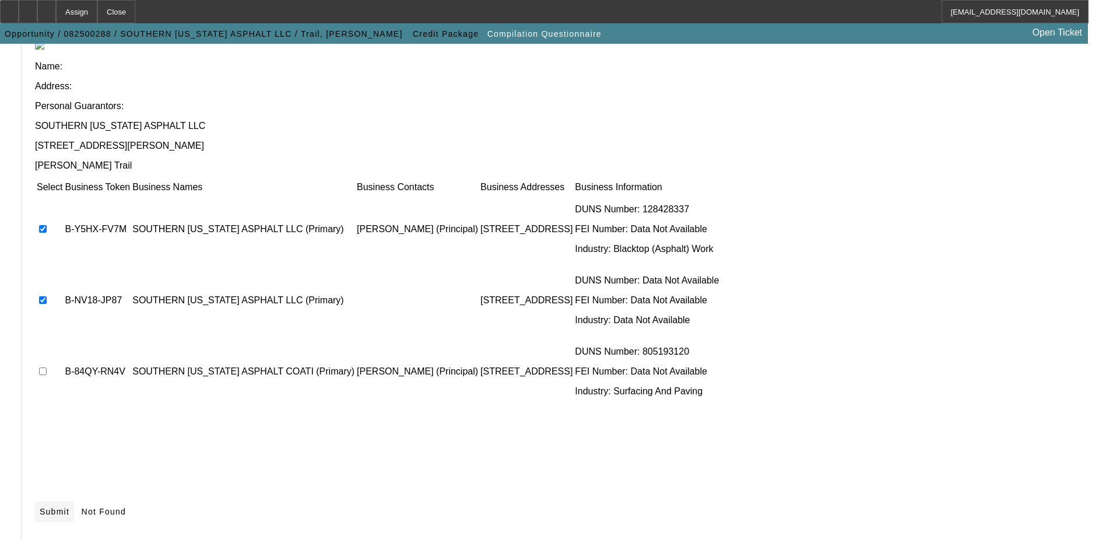
click at [69, 507] on span "Submit" at bounding box center [55, 511] width 30 height 9
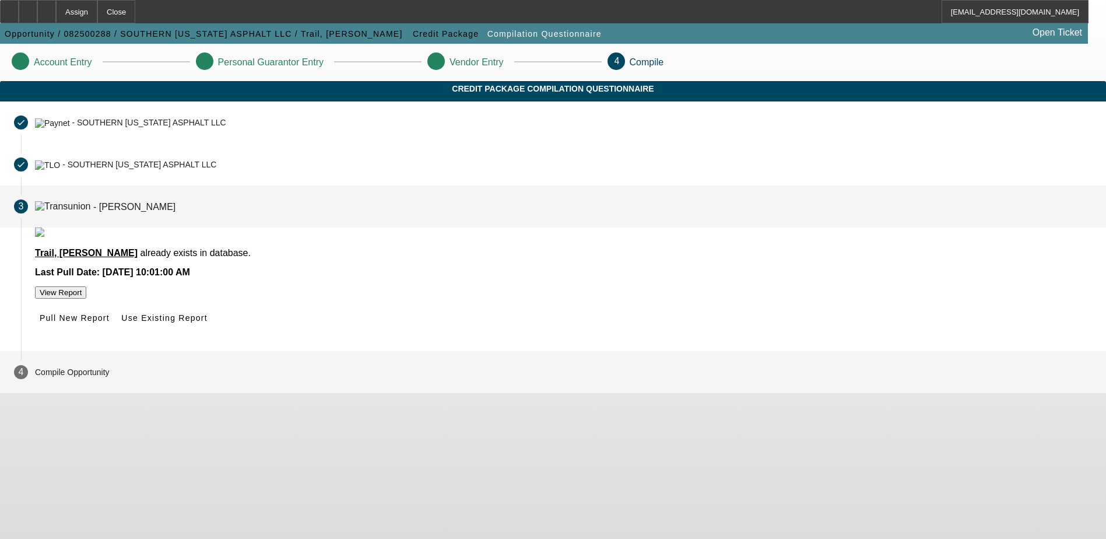
scroll to position [0, 0]
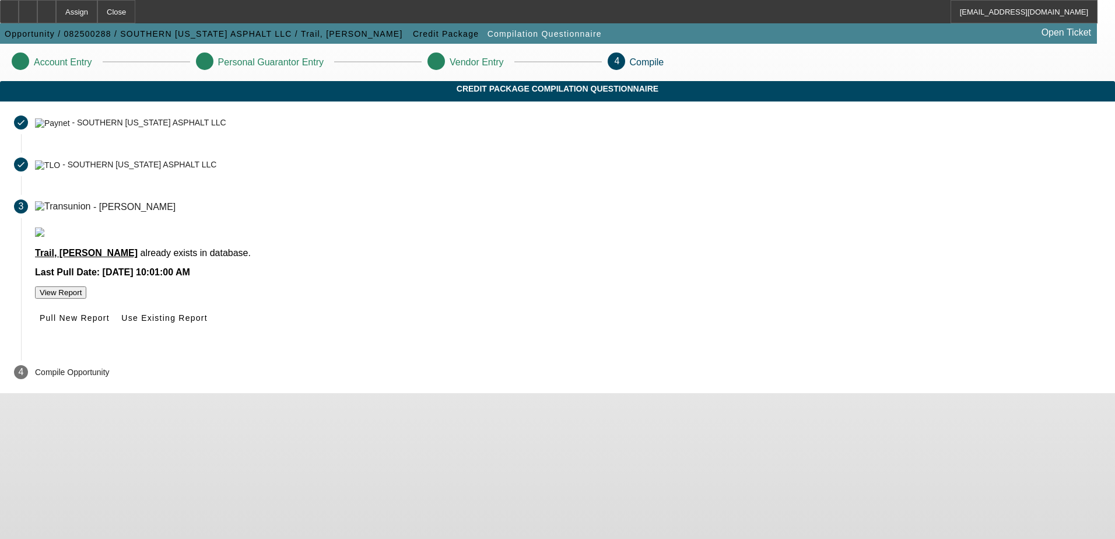
click at [86, 299] on button "View Report" at bounding box center [60, 292] width 51 height 12
click at [110, 323] on span "Pull New Report" at bounding box center [75, 317] width 70 height 9
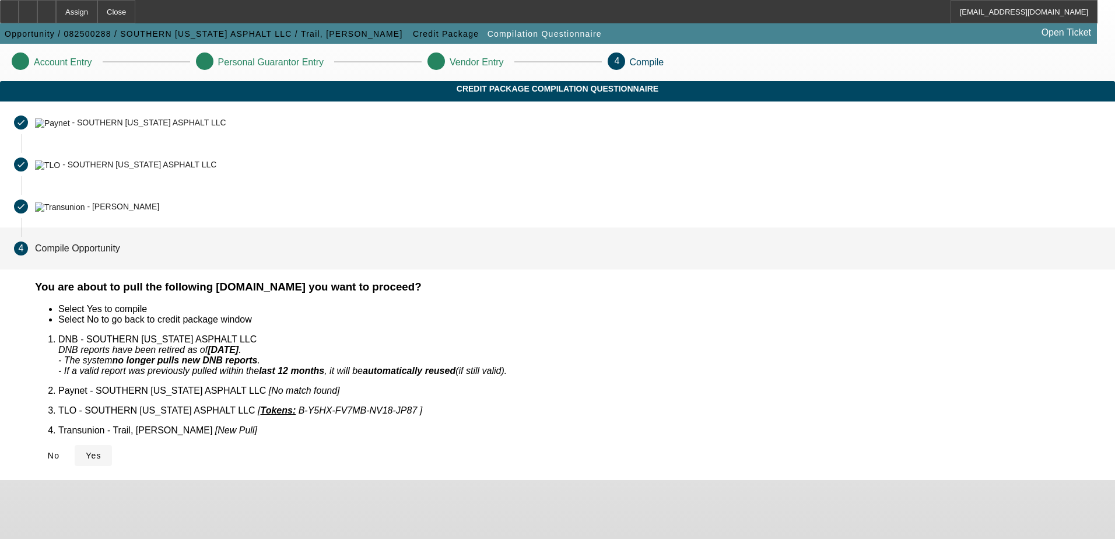
click at [101, 451] on span "Yes" at bounding box center [94, 455] width 16 height 9
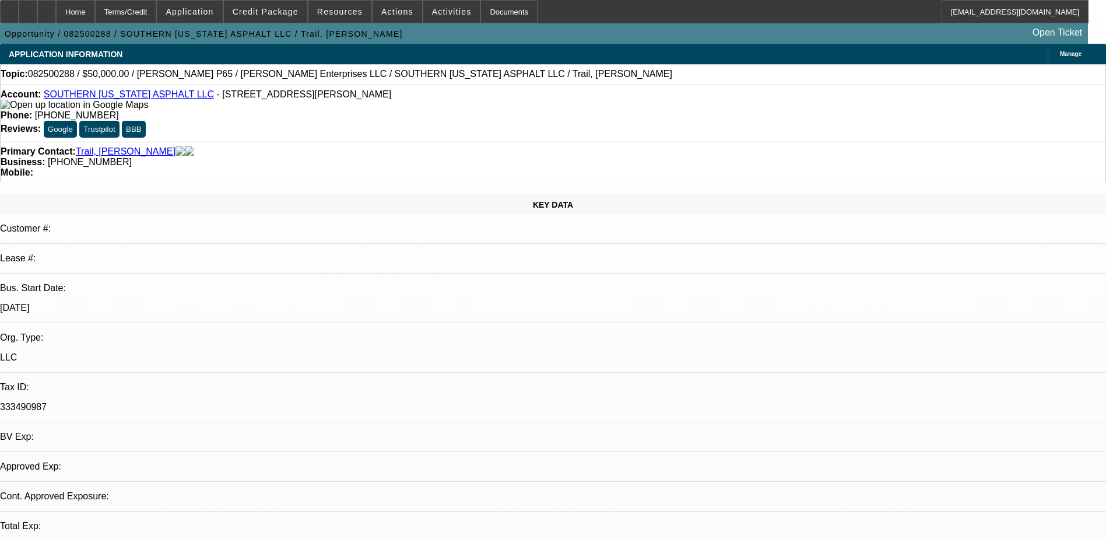
select select "0"
select select "2"
select select "0.1"
select select "1"
select select "2"
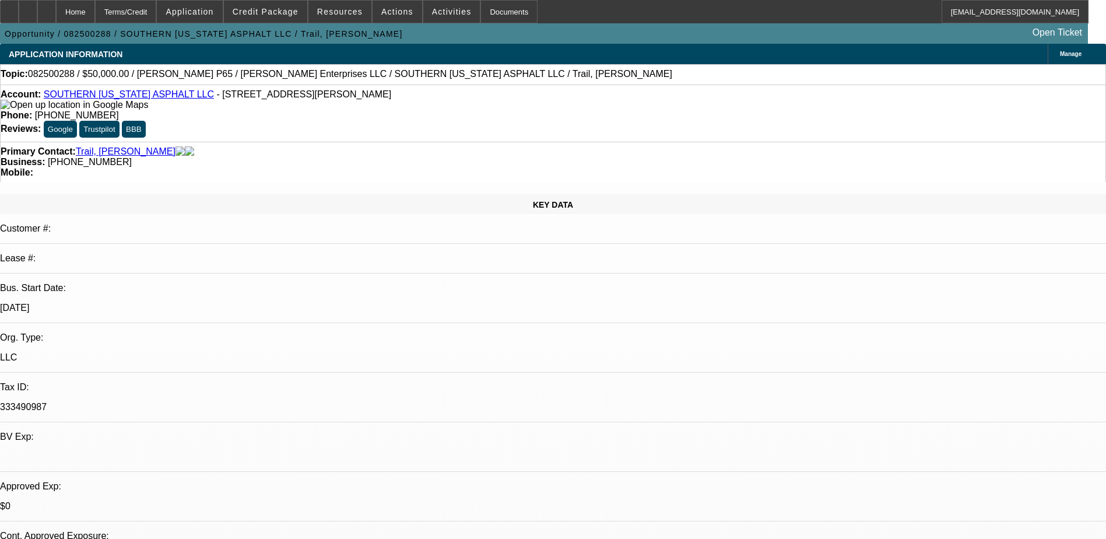
select select "4"
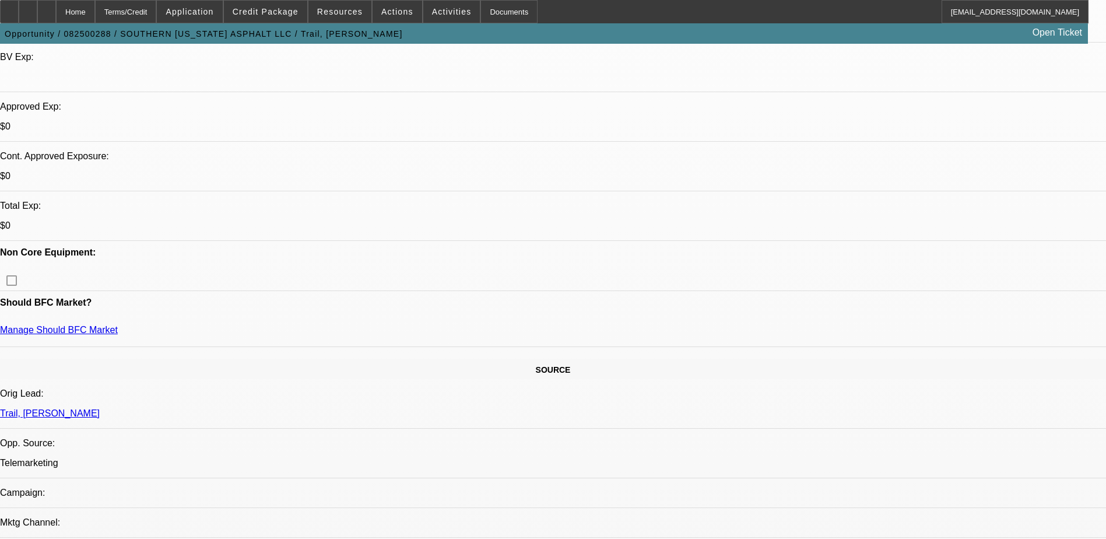
scroll to position [467, 0]
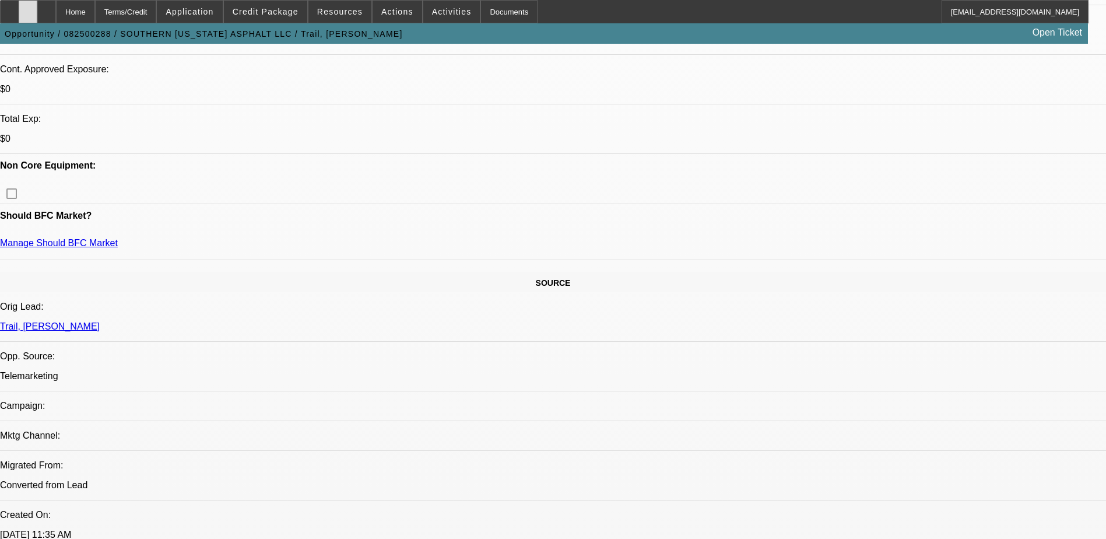
click at [28, 8] on icon at bounding box center [28, 8] width 0 height 0
click at [56, 8] on div at bounding box center [46, 11] width 19 height 23
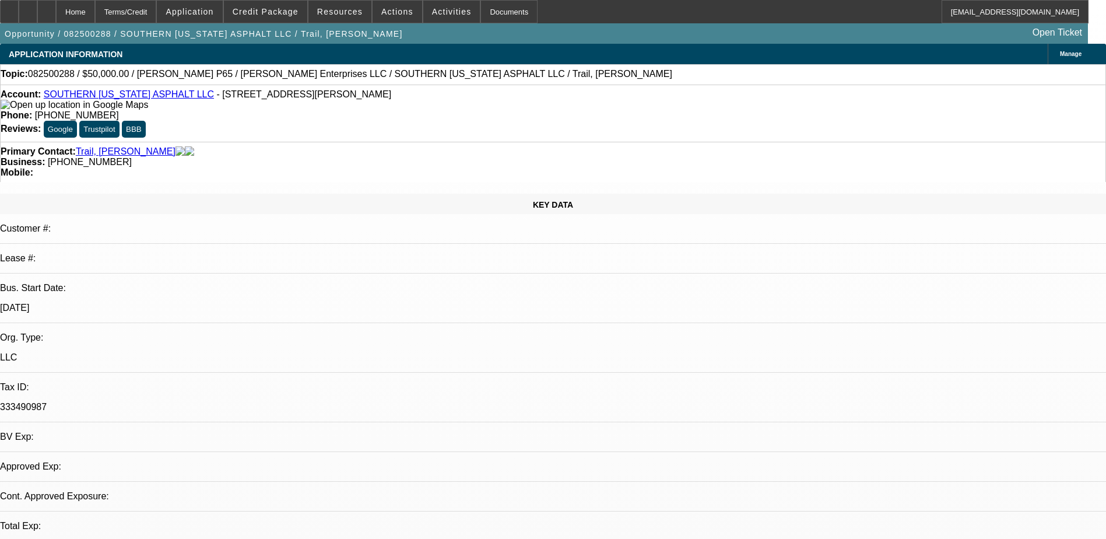
select select "0"
select select "2"
select select "0.1"
select select "4"
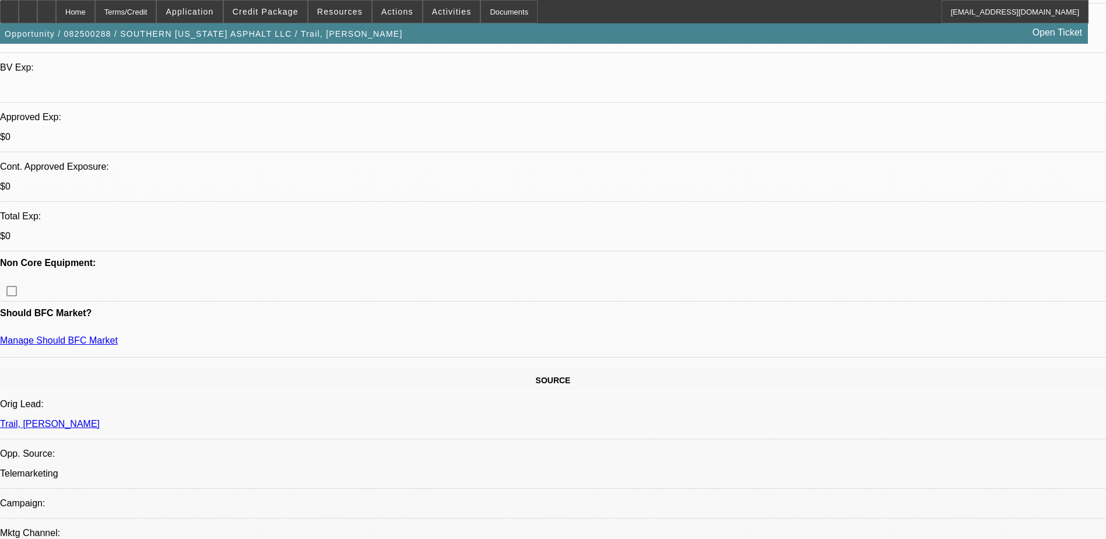
scroll to position [408, 0]
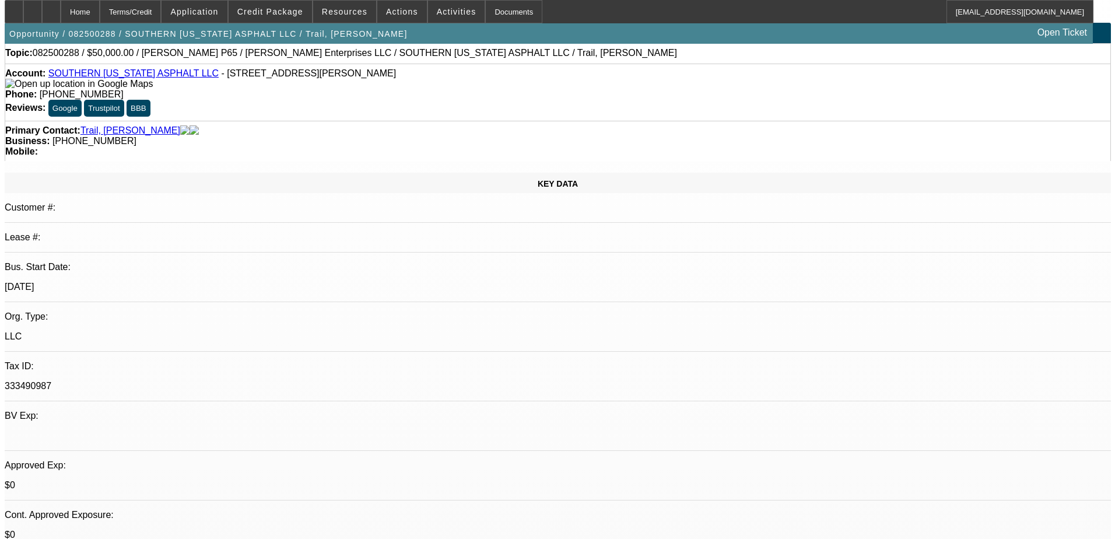
scroll to position [0, 0]
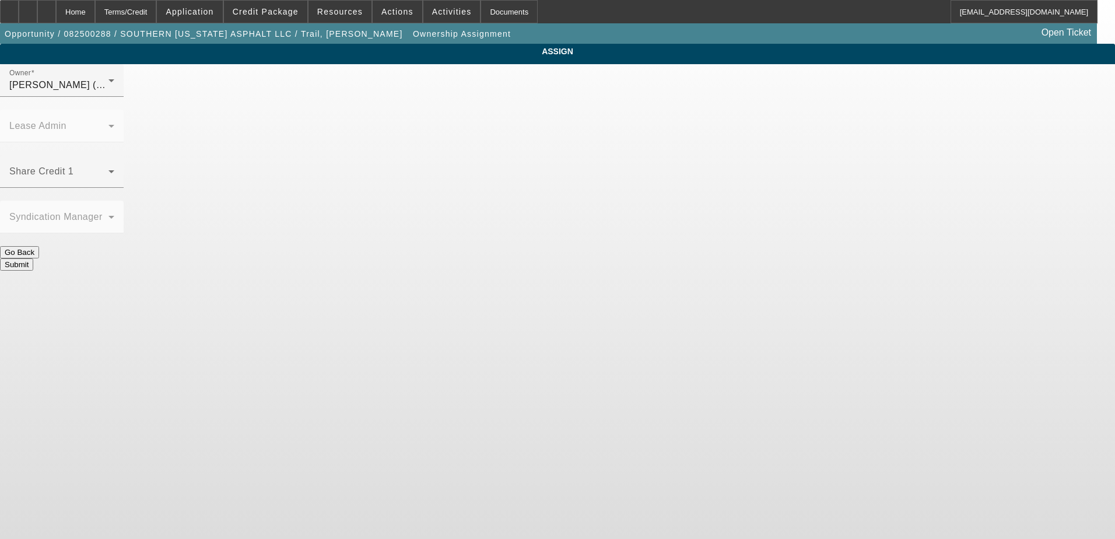
click at [108, 169] on span at bounding box center [58, 176] width 99 height 14
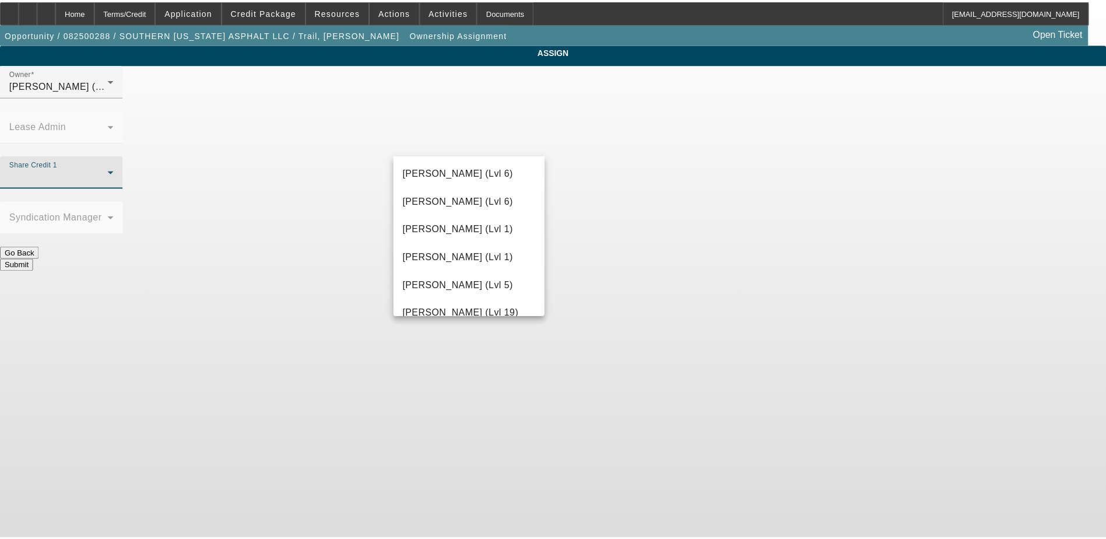
scroll to position [1050, 0]
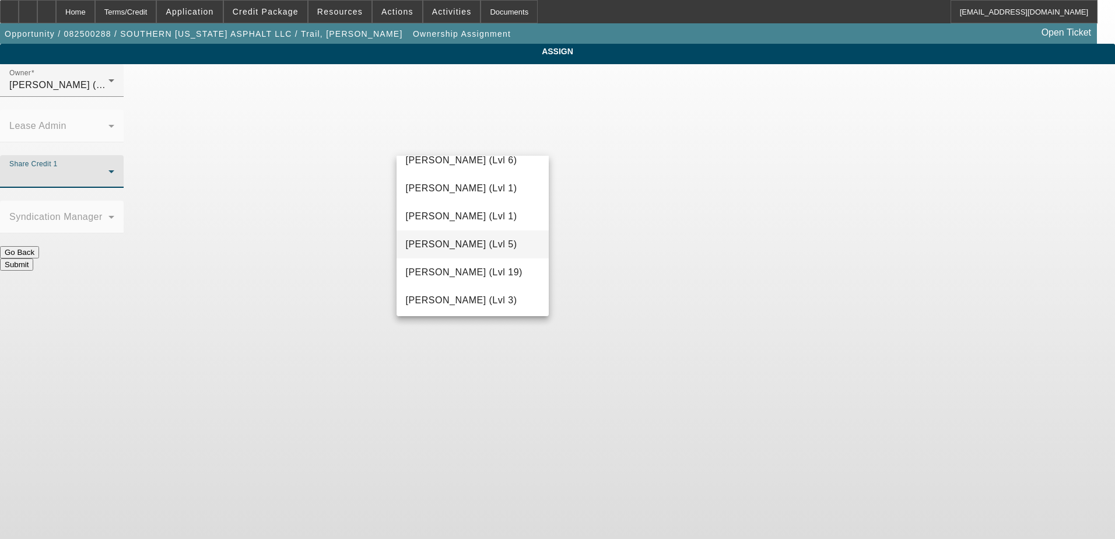
drag, startPoint x: 461, startPoint y: 247, endPoint x: 465, endPoint y: 240, distance: 8.1
click at [461, 247] on span "Nubie, Daniel (Lvl 5)" at bounding box center [461, 244] width 111 height 14
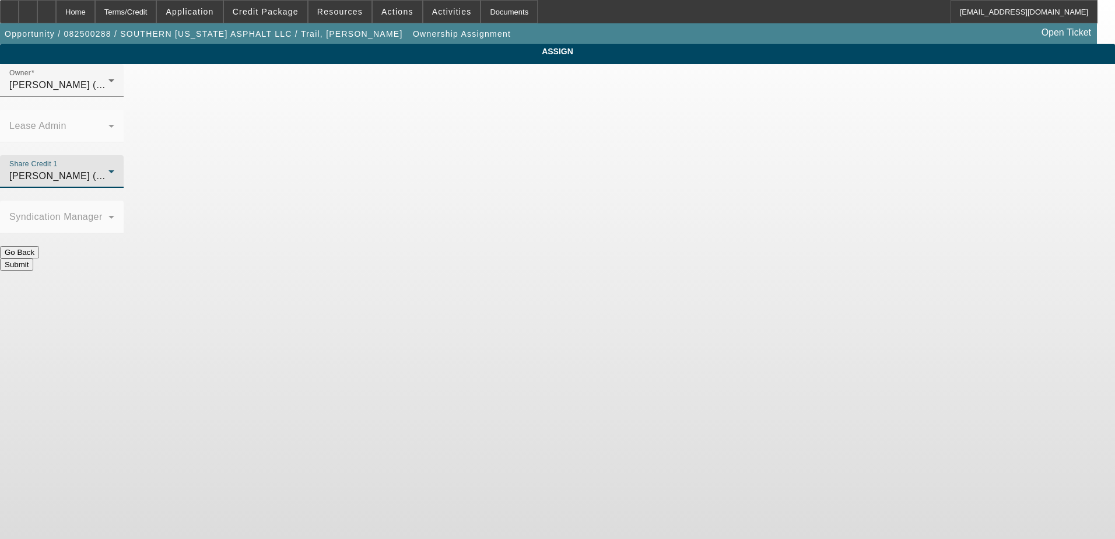
click at [33, 258] on button "Submit" at bounding box center [16, 264] width 33 height 12
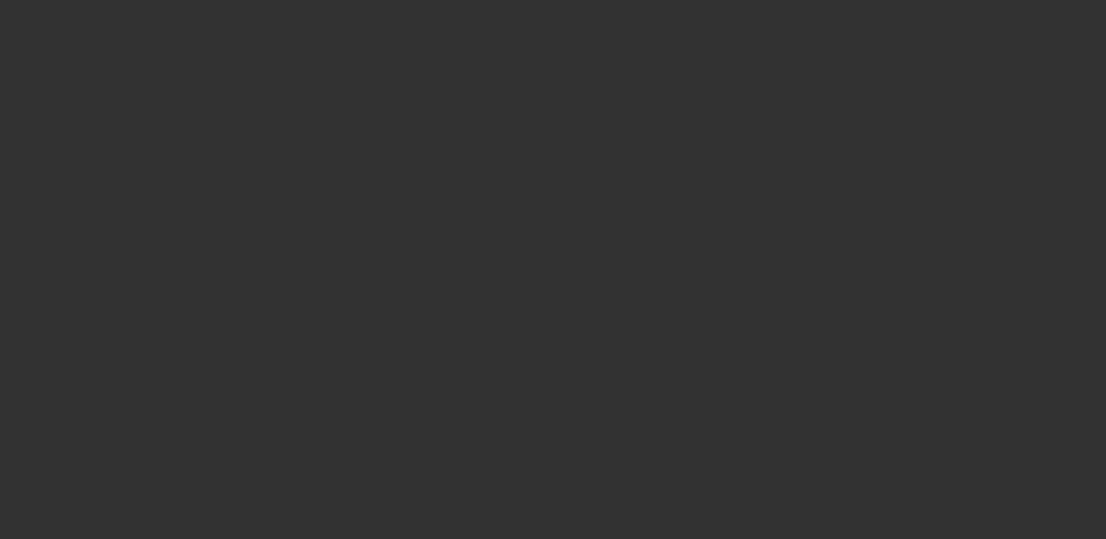
select select "0"
select select "2"
select select "0.1"
select select "4"
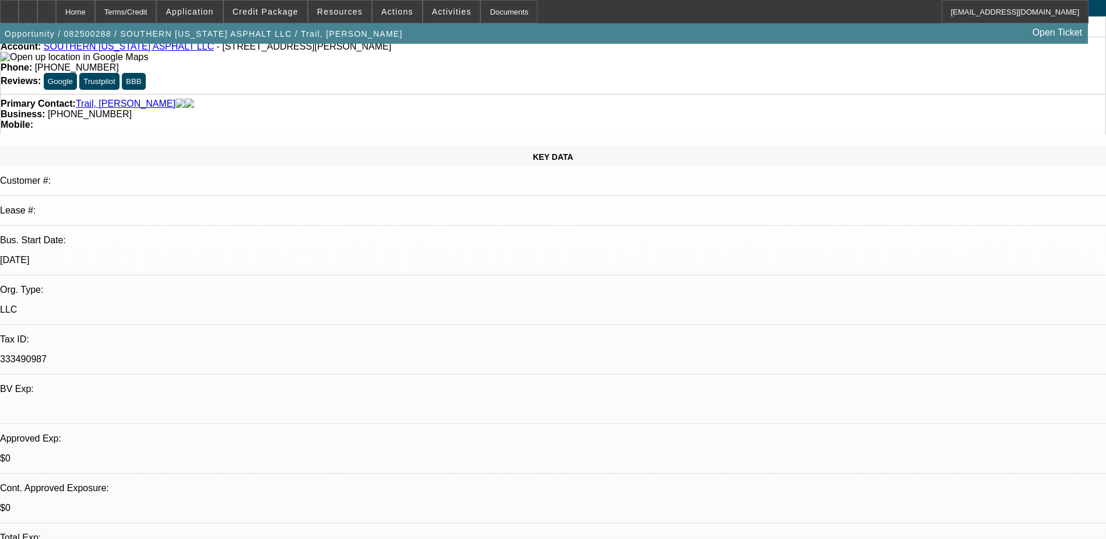
scroll to position [233, 0]
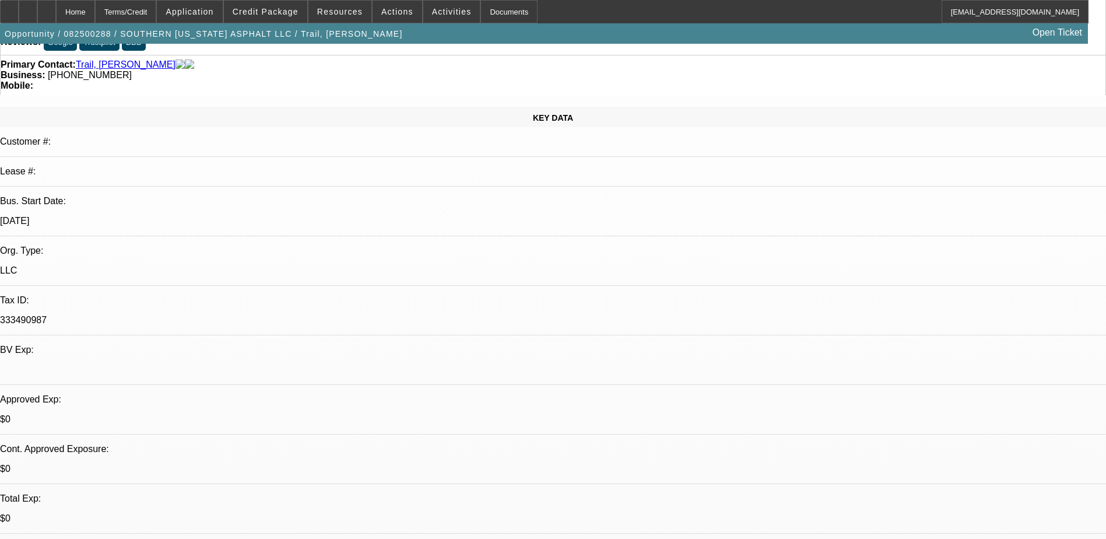
scroll to position [0, 0]
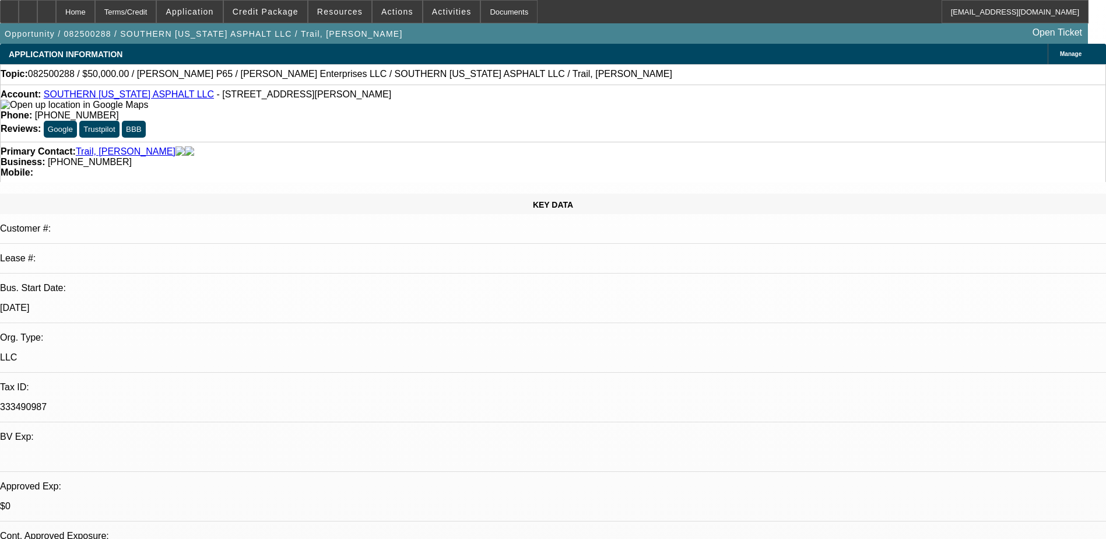
click at [373, 51] on div "APPLICATION INFORMATION Manage" at bounding box center [553, 54] width 1106 height 20
click at [28, 8] on icon at bounding box center [28, 8] width 0 height 0
click at [47, 8] on icon at bounding box center [47, 8] width 0 height 0
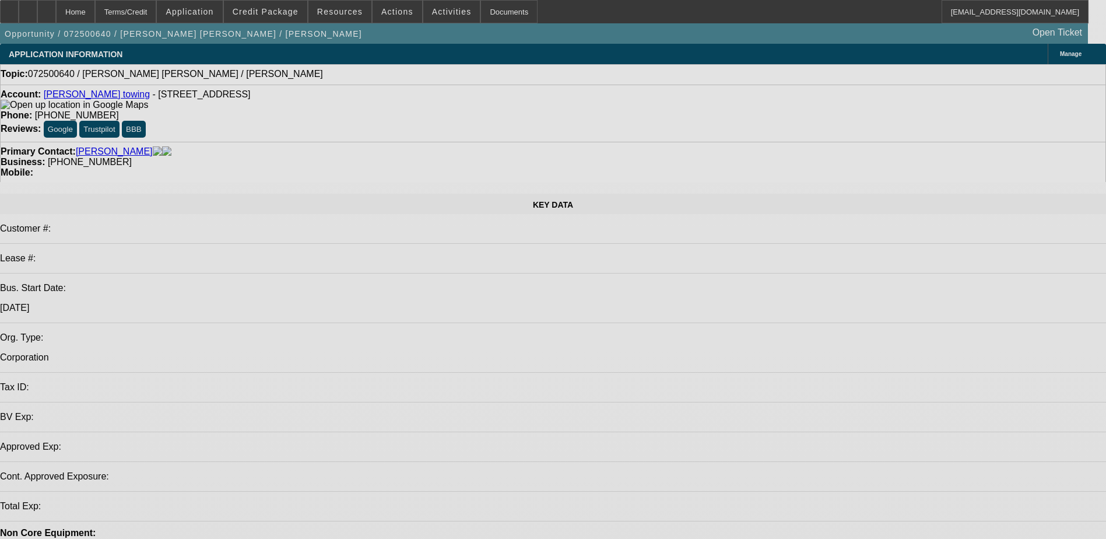
select select "0"
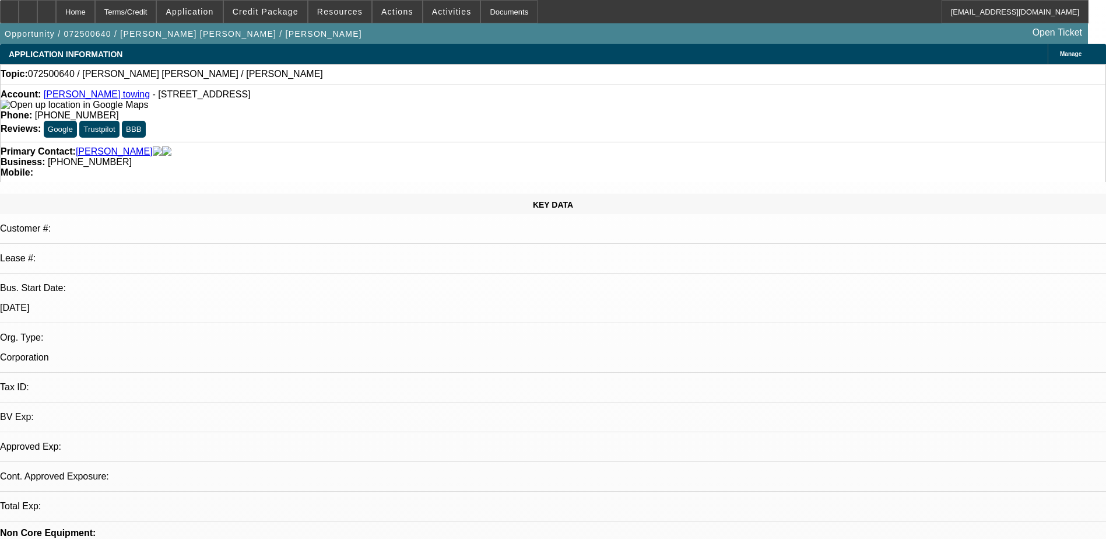
select select "2"
select select "0.1"
select select "1"
select select "2"
select select "4"
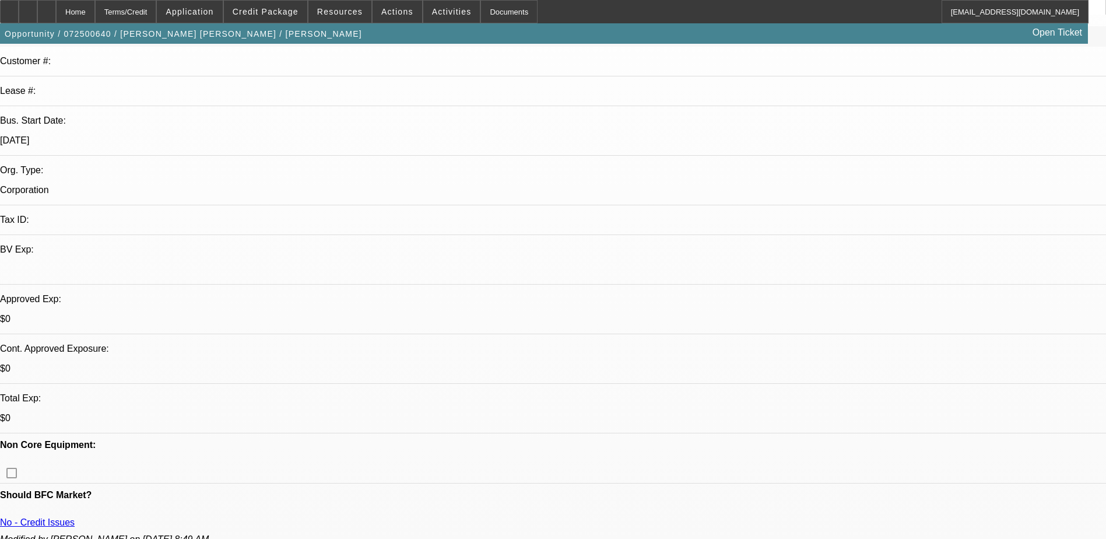
scroll to position [175, 0]
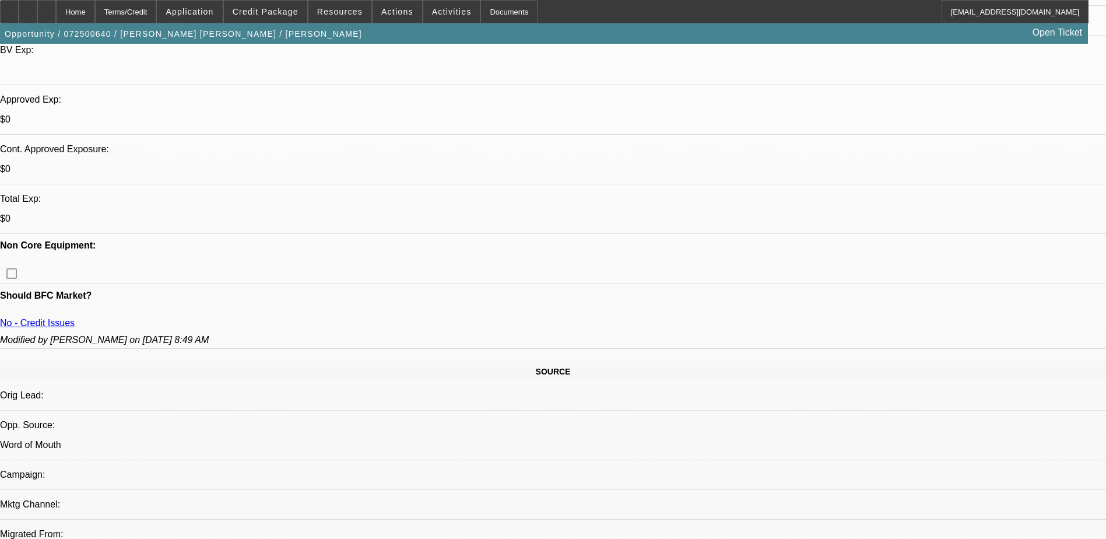
scroll to position [292, 0]
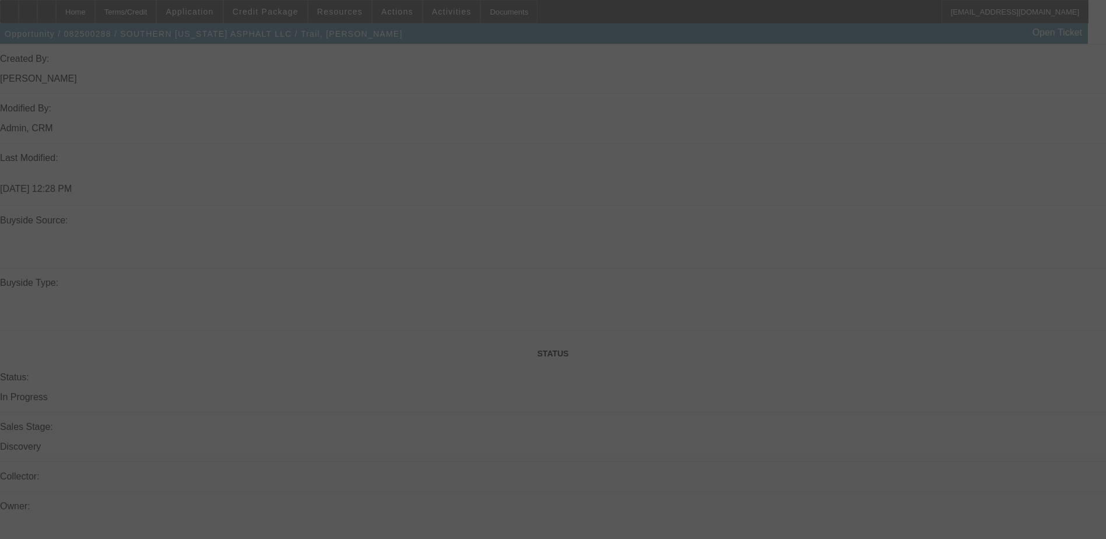
scroll to position [792, 0]
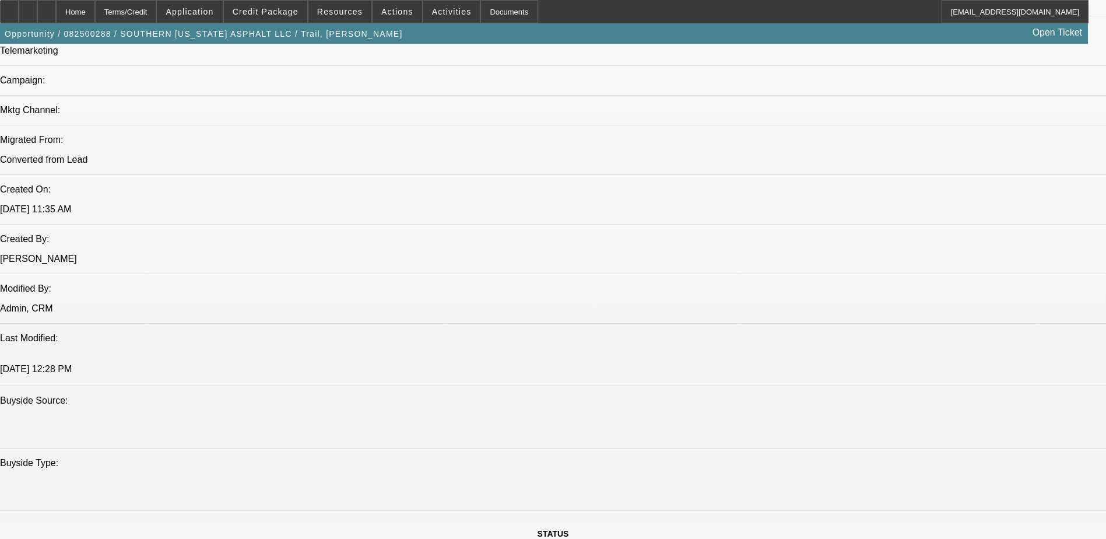
select select "0"
select select "2"
select select "0.1"
select select "4"
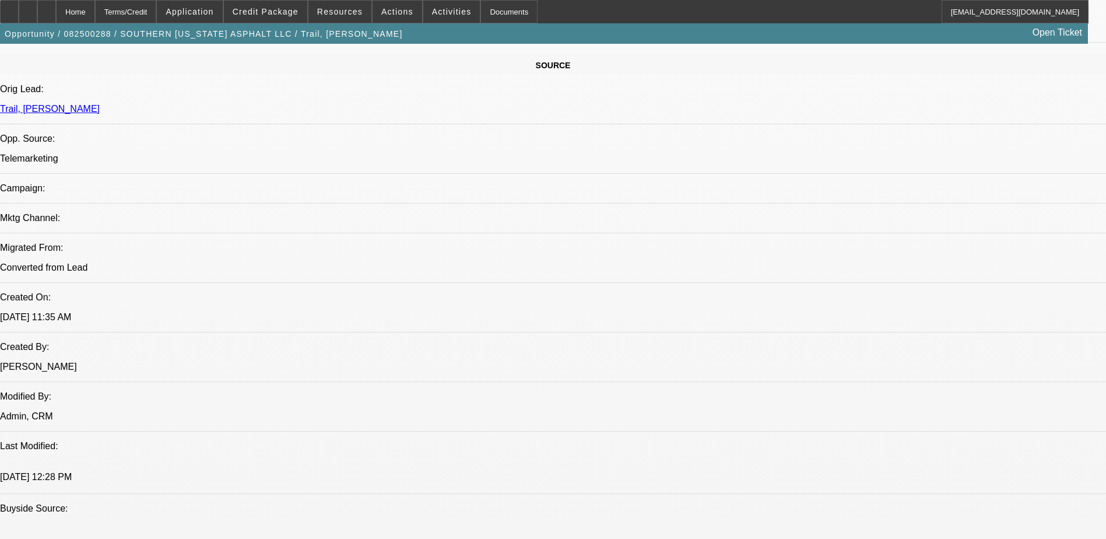
scroll to position [675, 0]
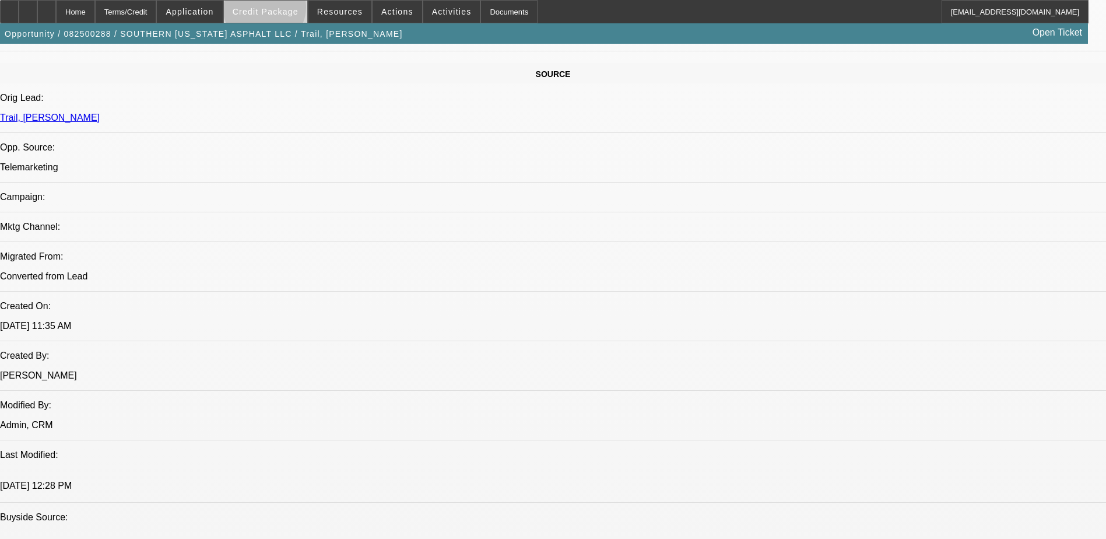
click at [283, 10] on span "Credit Package" at bounding box center [266, 11] width 66 height 9
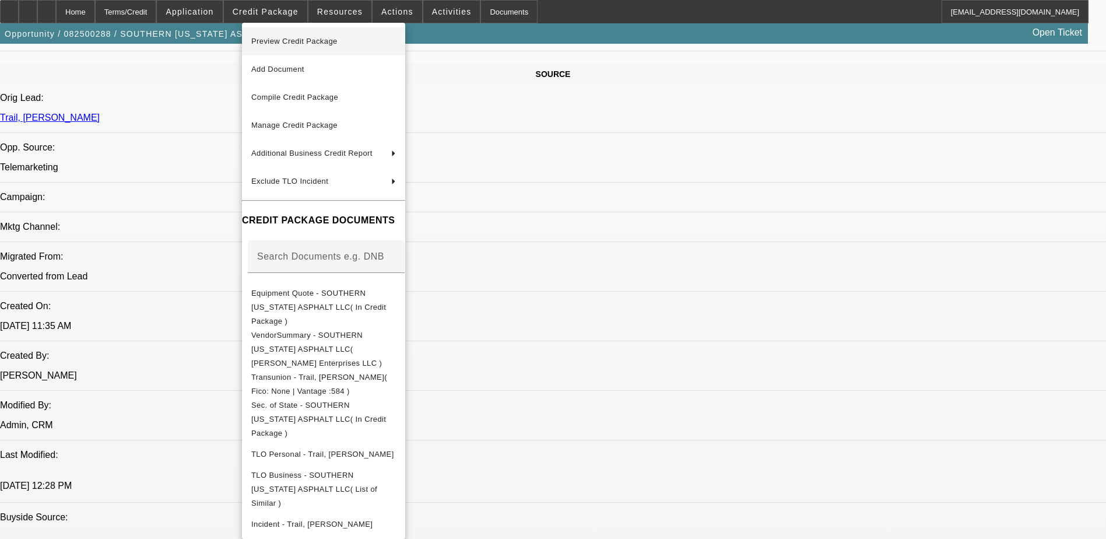
click at [331, 48] on span "Preview Credit Package" at bounding box center [323, 41] width 145 height 14
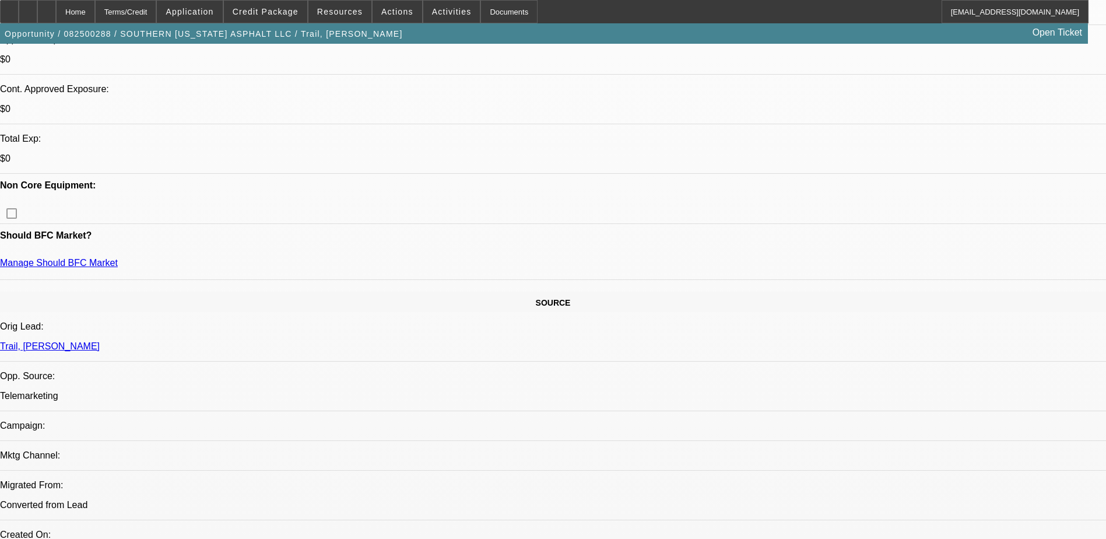
scroll to position [384, 0]
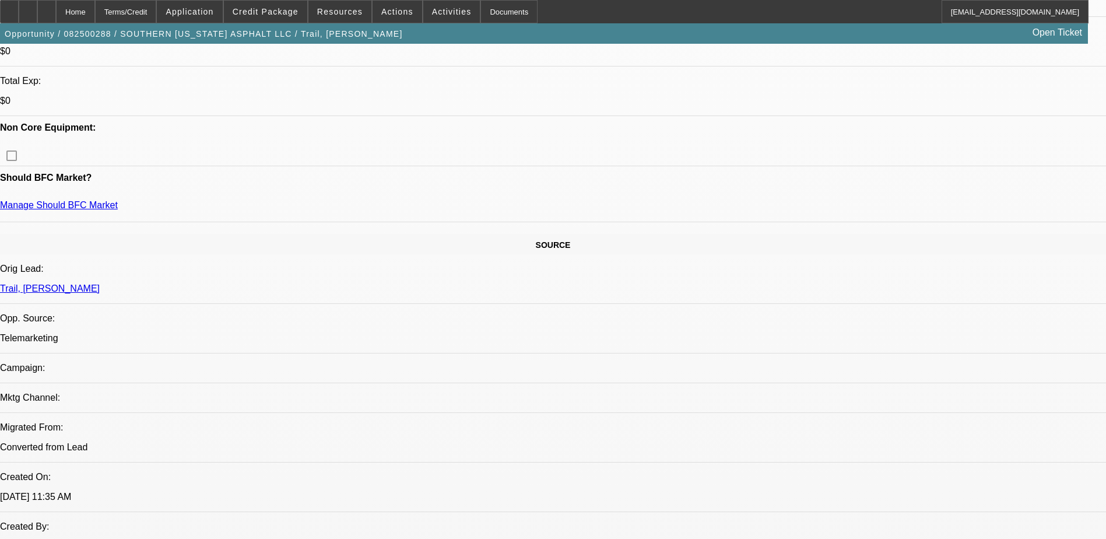
scroll to position [500, 0]
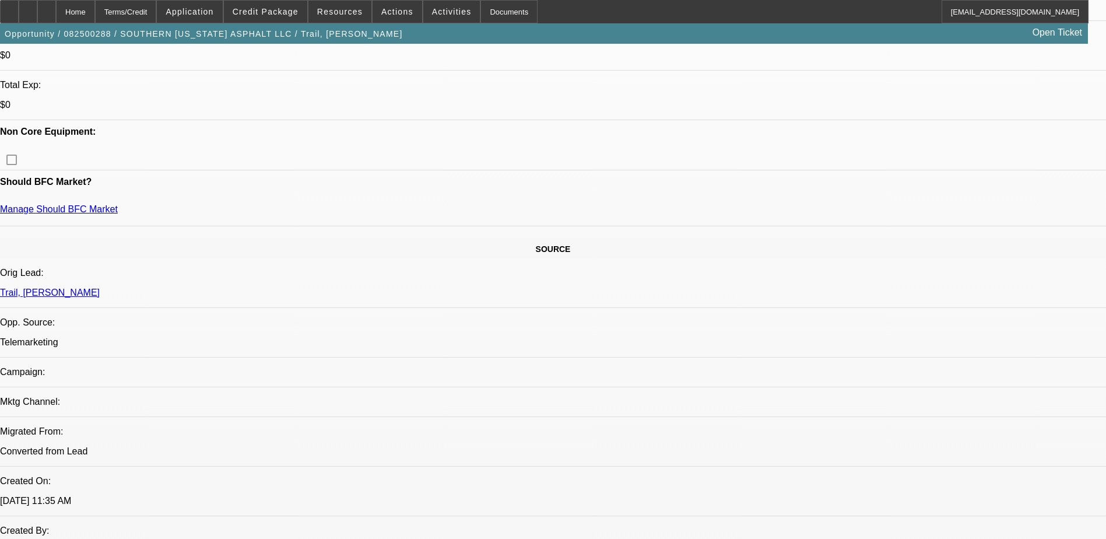
radio input "true"
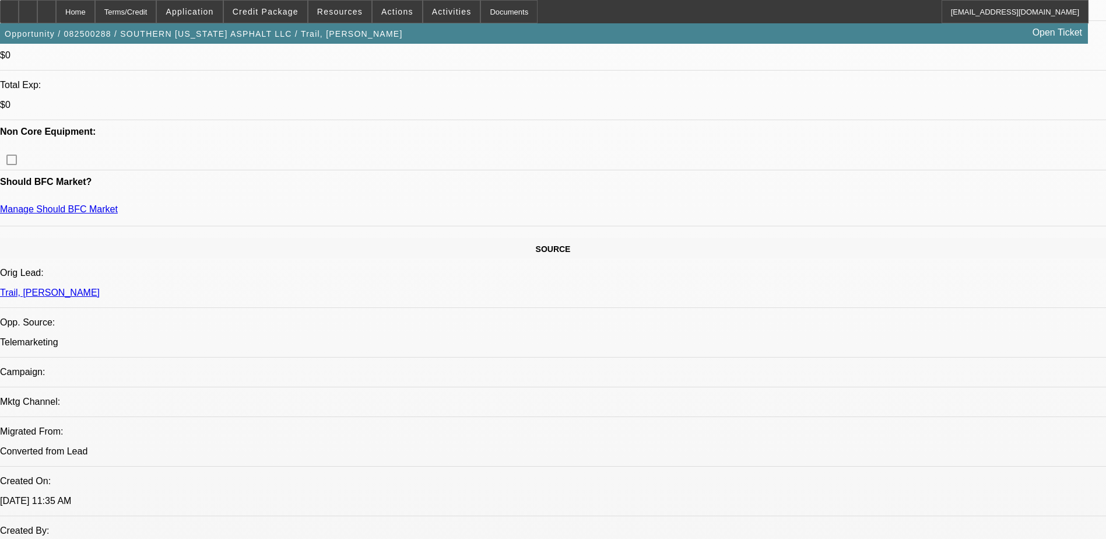
type textarea "W"
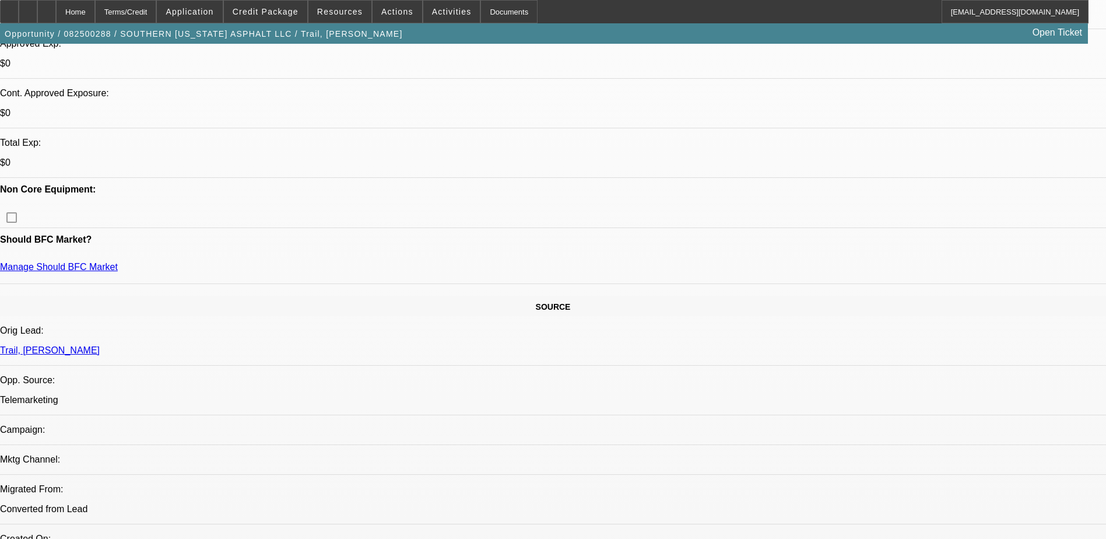
scroll to position [442, 0]
type textarea "Tuck listed was totaled when he was hit head on while parked on the side of the…"
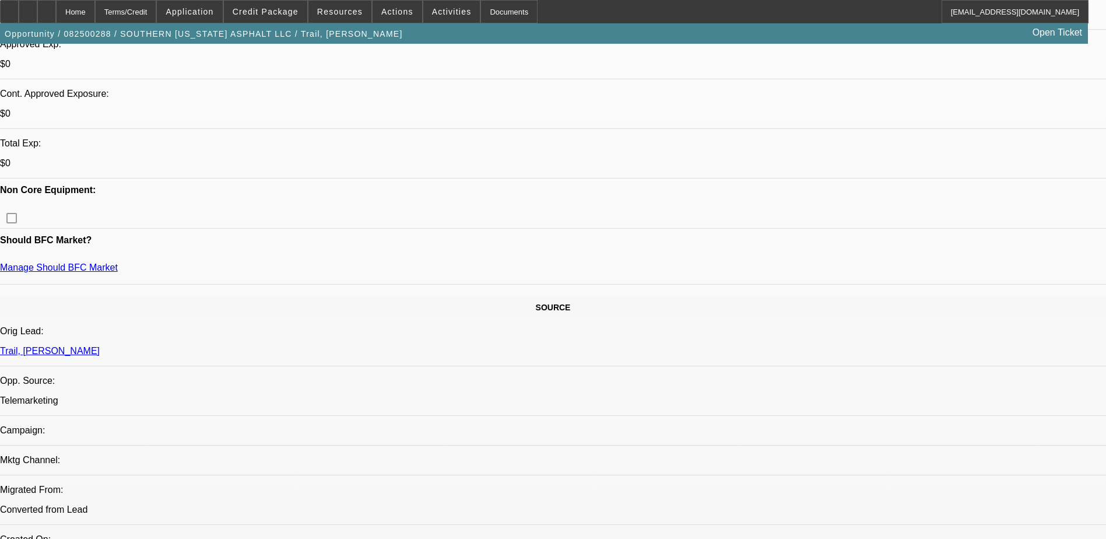
radio input "true"
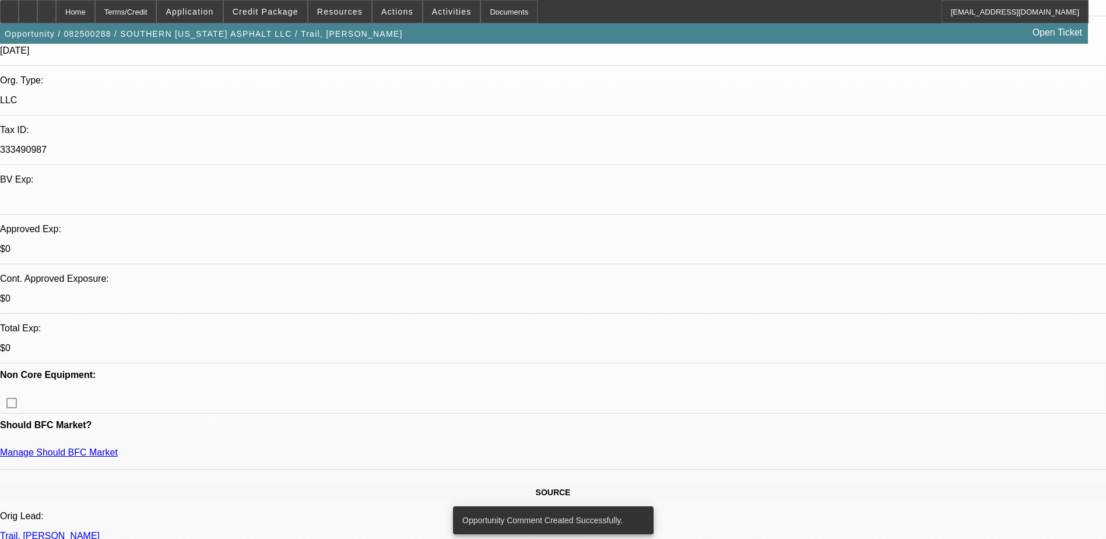
scroll to position [150, 0]
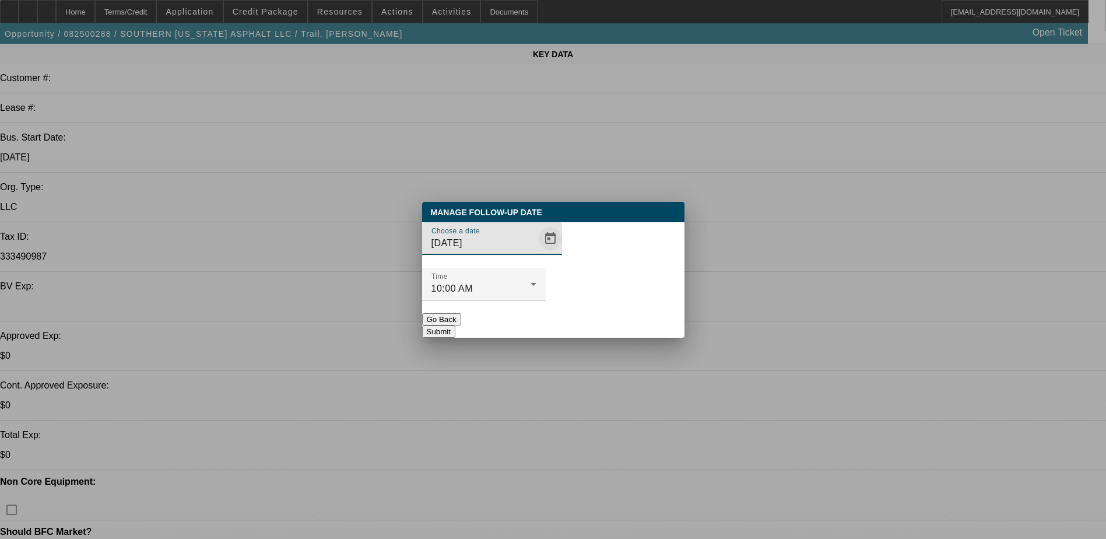
click at [538, 253] on span "Open calendar" at bounding box center [551, 239] width 28 height 28
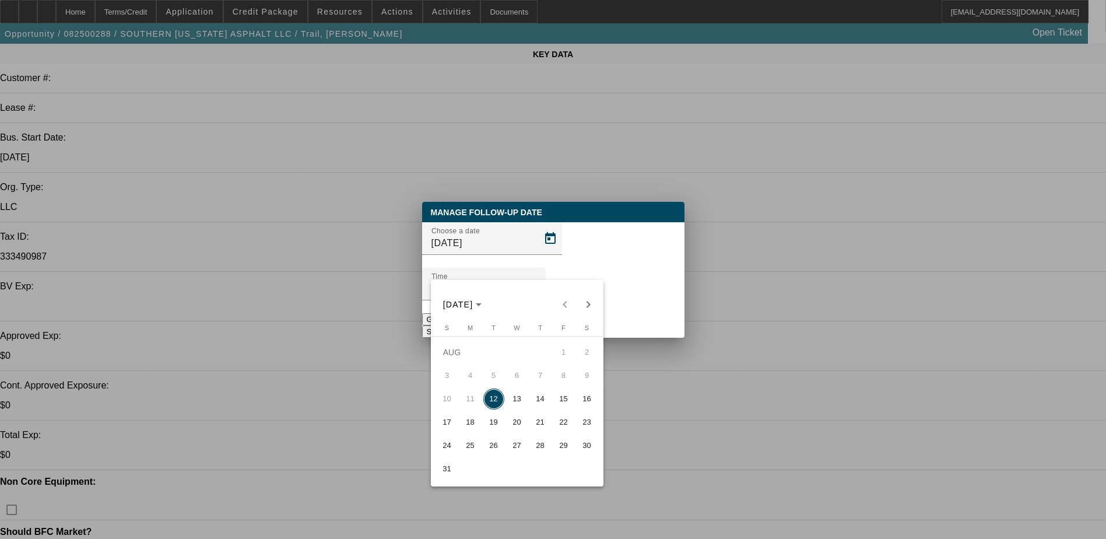
click at [518, 401] on span "13" at bounding box center [517, 398] width 21 height 21
type input "[DATE]"
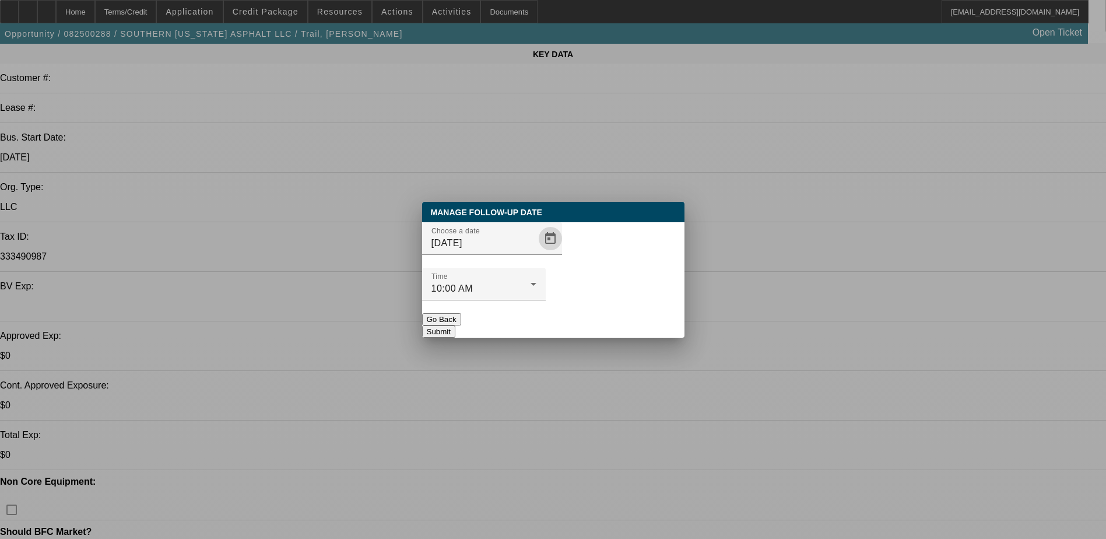
click at [456, 325] on button "Submit" at bounding box center [438, 331] width 33 height 12
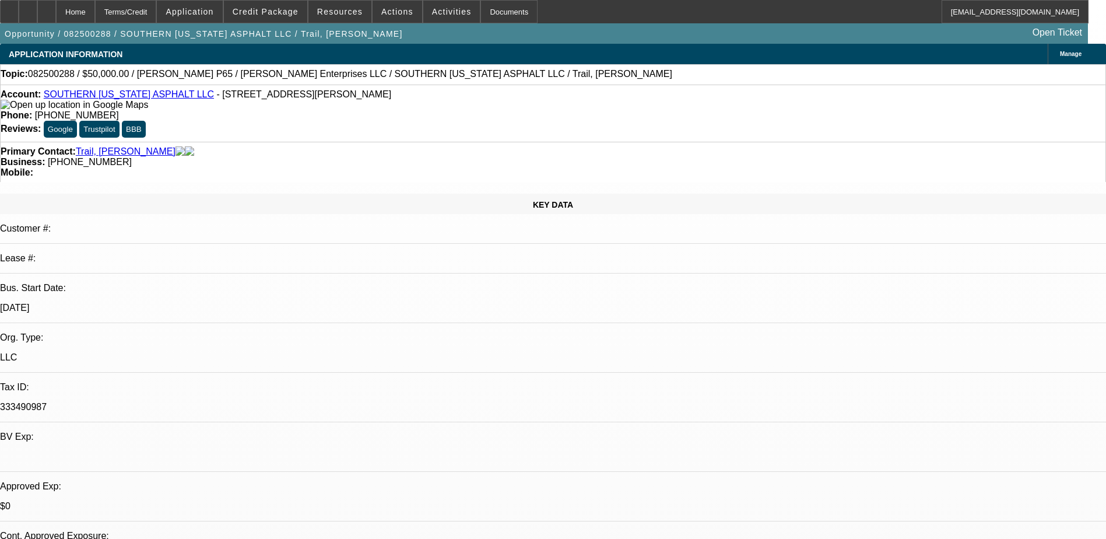
scroll to position [150, 0]
